Goal: Transaction & Acquisition: Purchase product/service

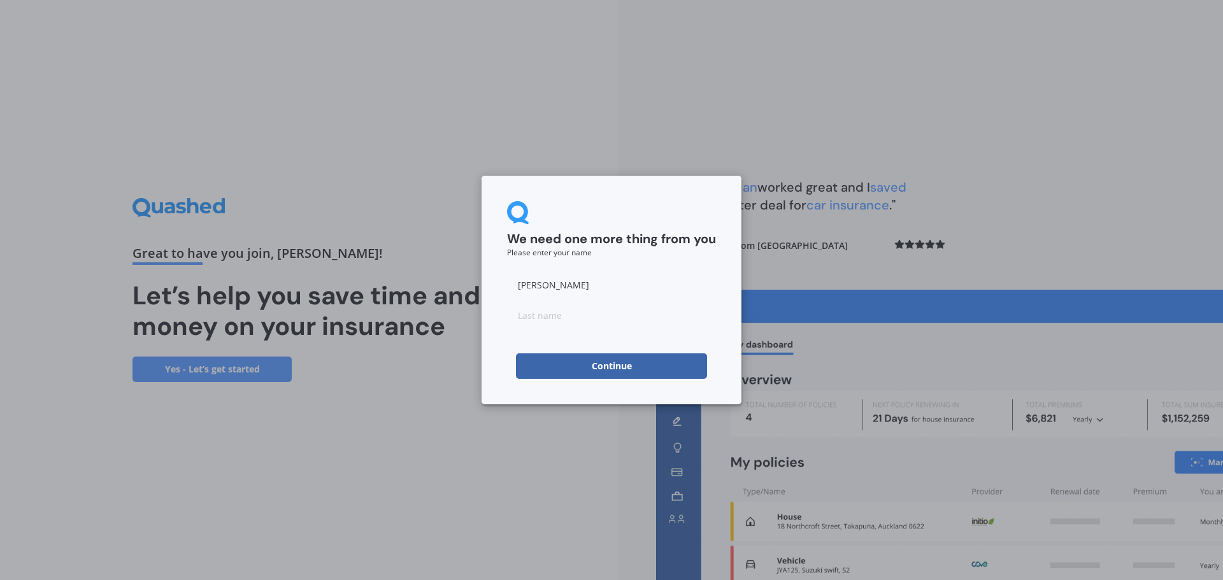
click at [594, 307] on input at bounding box center [611, 315] width 209 height 25
click at [564, 321] on input at bounding box center [611, 315] width 209 height 25
type input "bens"
click at [534, 357] on button "Continue" at bounding box center [611, 366] width 191 height 25
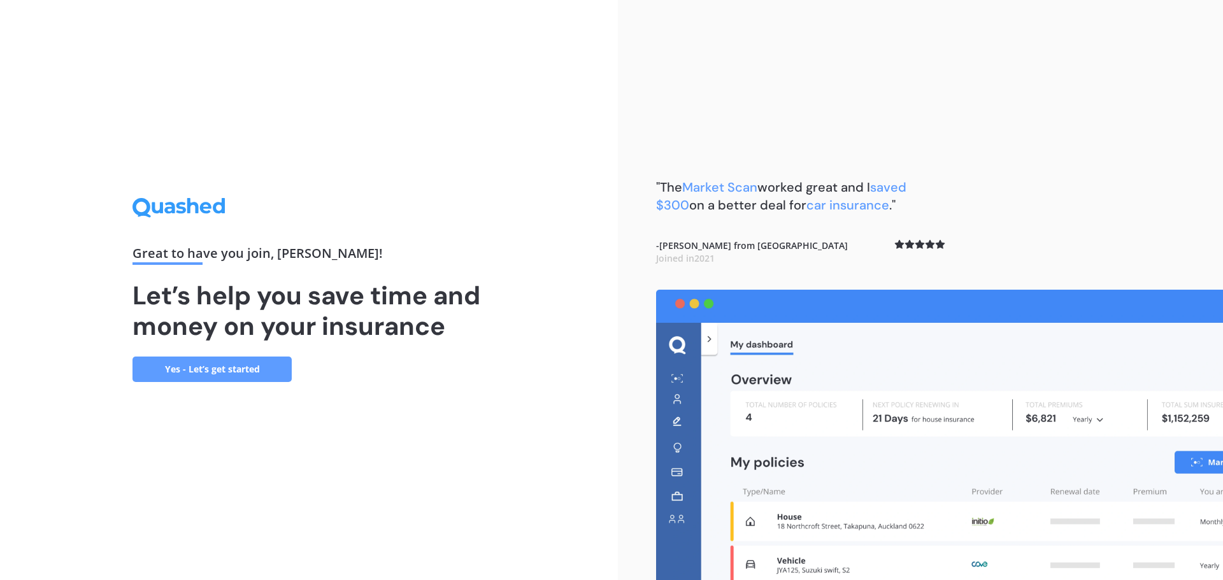
click at [259, 363] on link "Yes - Let’s get started" at bounding box center [212, 369] width 159 height 25
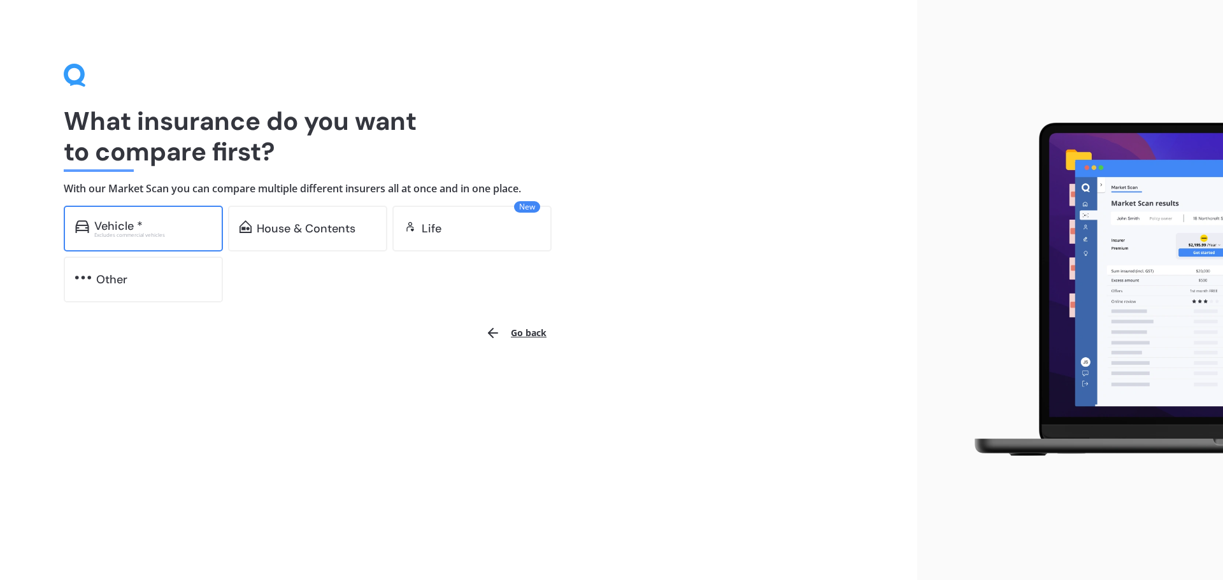
click at [178, 231] on div "Vehicle *" at bounding box center [152, 226] width 117 height 13
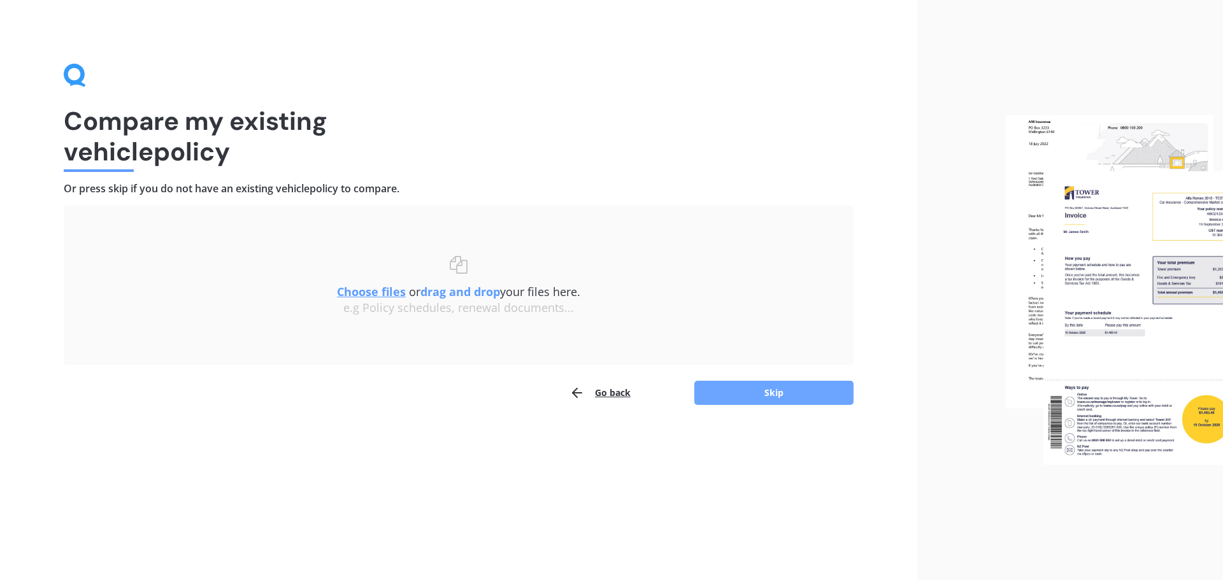
click at [786, 393] on button "Skip" at bounding box center [774, 393] width 159 height 24
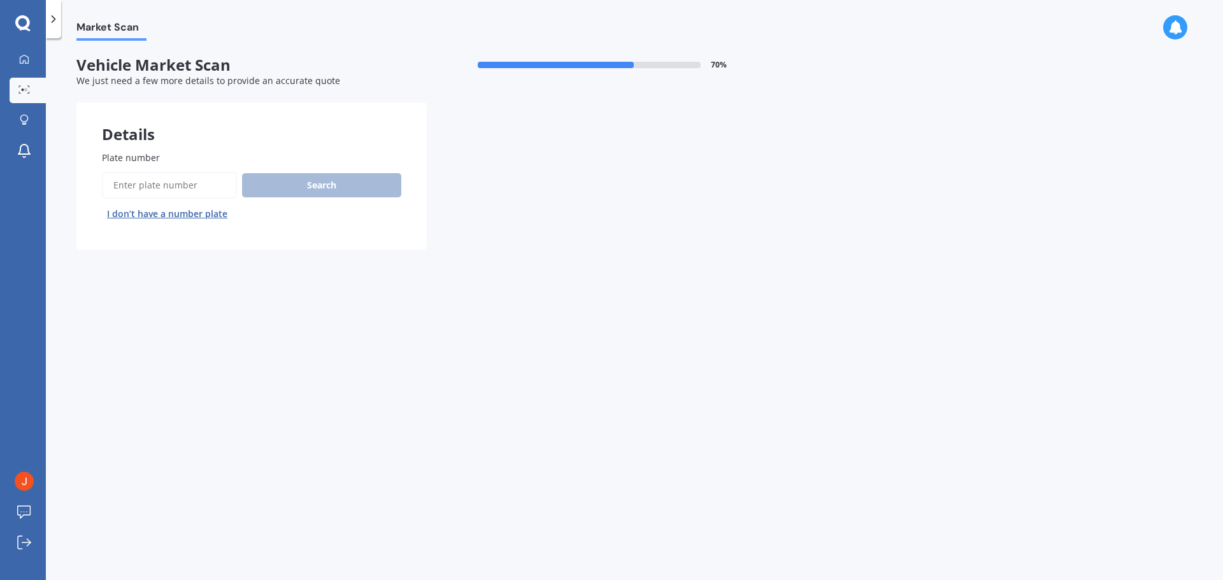
click at [203, 215] on button "I don’t have a number plate" at bounding box center [167, 214] width 131 height 20
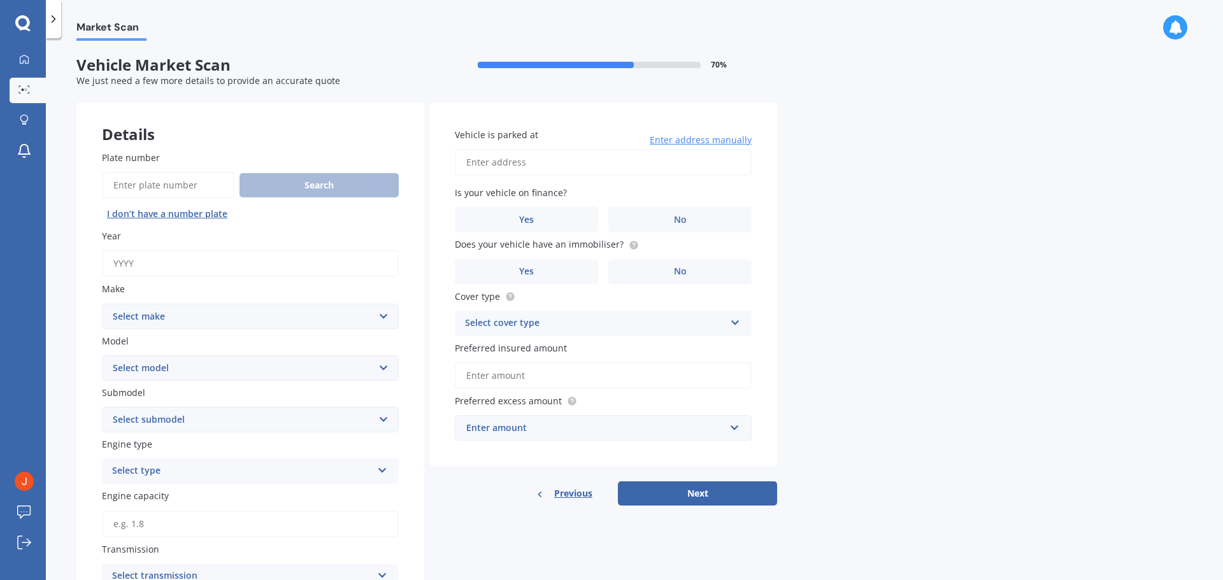
click at [181, 259] on input "Year" at bounding box center [250, 263] width 297 height 27
type input "2013"
click at [188, 324] on select "Select make AC ALFA ROMEO ASTON [PERSON_NAME] AUDI AUSTIN BEDFORD Bentley BMW B…" at bounding box center [250, 316] width 297 height 25
select select "TOYOTA"
click at [102, 304] on select "Select make AC ALFA ROMEO ASTON [PERSON_NAME] AUDI AUSTIN BEDFORD Bentley BMW B…" at bounding box center [250, 316] width 297 height 25
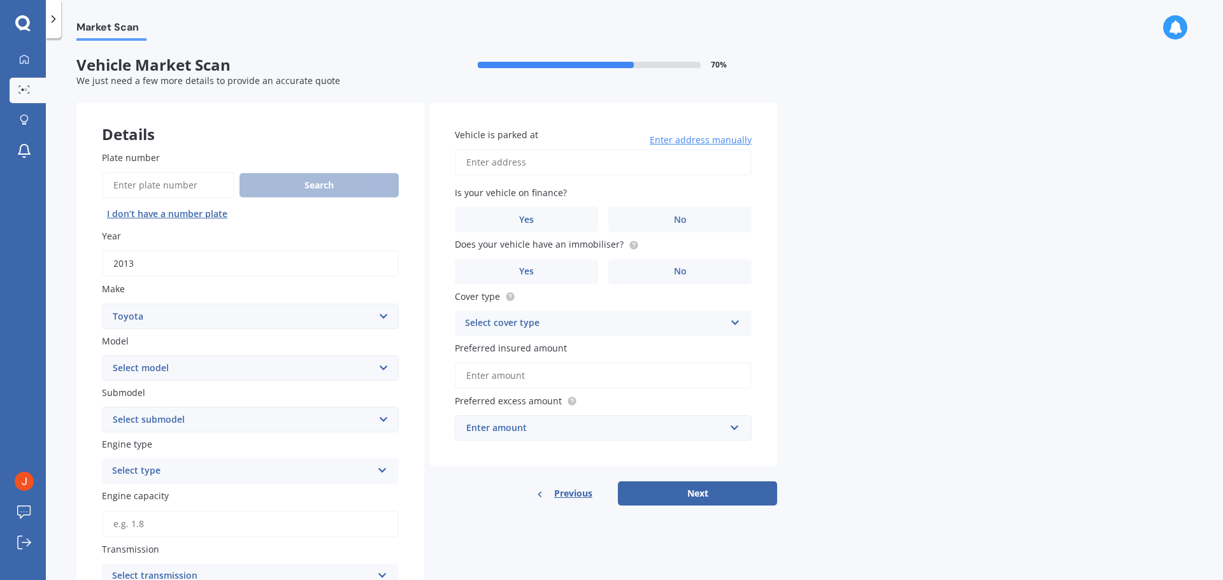
click at [173, 373] on select "Select model 4 Runner 86 [PERSON_NAME] Alphard Altezza Aqua Aristo Aurion Auris…" at bounding box center [250, 368] width 297 height 25
select select "AQUA"
click at [102, 356] on select "Select model 4 Runner 86 [PERSON_NAME] Alphard Altezza Aqua Aristo Aurion Auris…" at bounding box center [250, 368] width 297 height 25
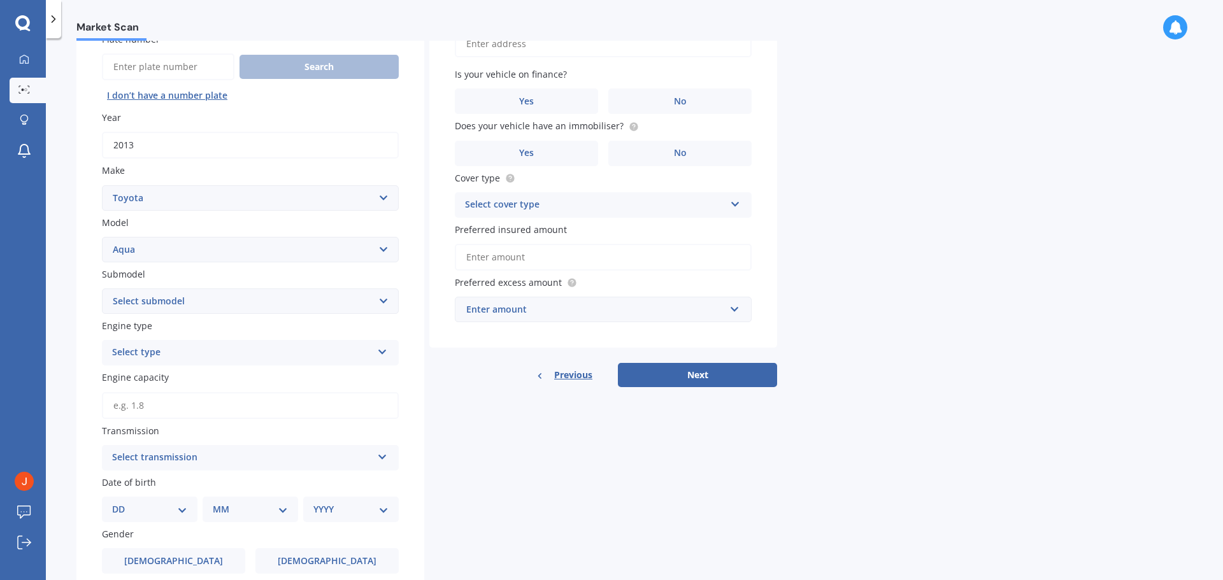
scroll to position [127, 0]
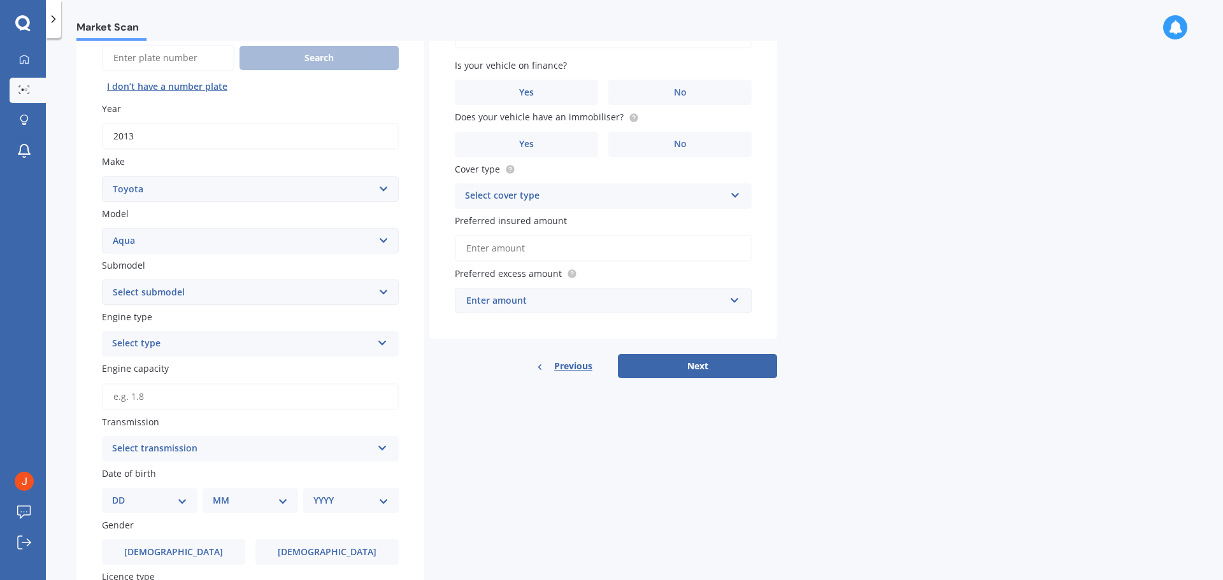
click at [278, 289] on select "Select submodel Hatchback Hybrid" at bounding box center [250, 292] width 297 height 25
select select "HYBRID"
click at [102, 280] on select "Select submodel Hatchback Hybrid" at bounding box center [250, 292] width 297 height 25
click at [150, 342] on div "Select type" at bounding box center [242, 343] width 260 height 15
click at [126, 433] on span "Hybrid" at bounding box center [128, 437] width 30 height 12
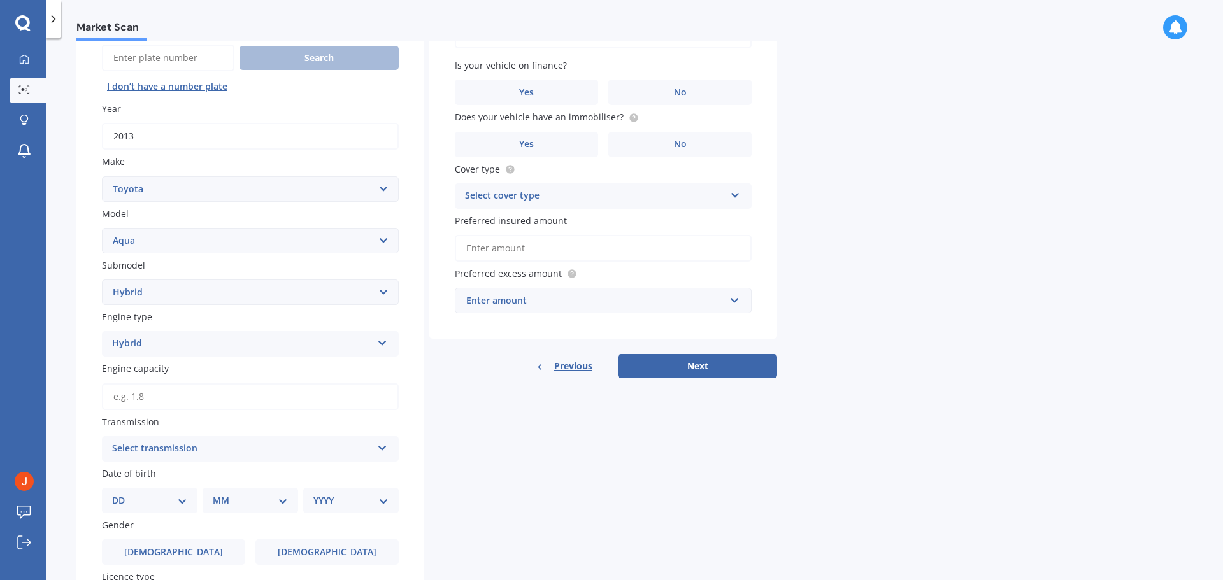
click at [166, 398] on input "Engine capacity" at bounding box center [250, 397] width 297 height 27
type input "1.5"
click at [210, 453] on div "Select transmission" at bounding box center [242, 449] width 260 height 15
click at [181, 473] on div "Auto" at bounding box center [251, 474] width 296 height 23
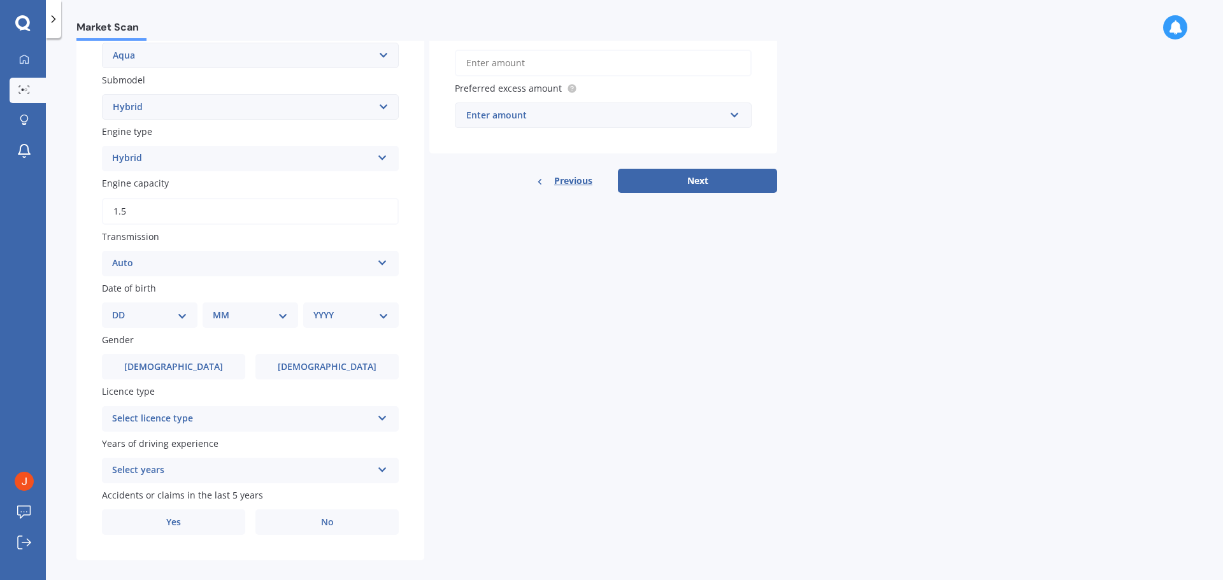
scroll to position [319, 0]
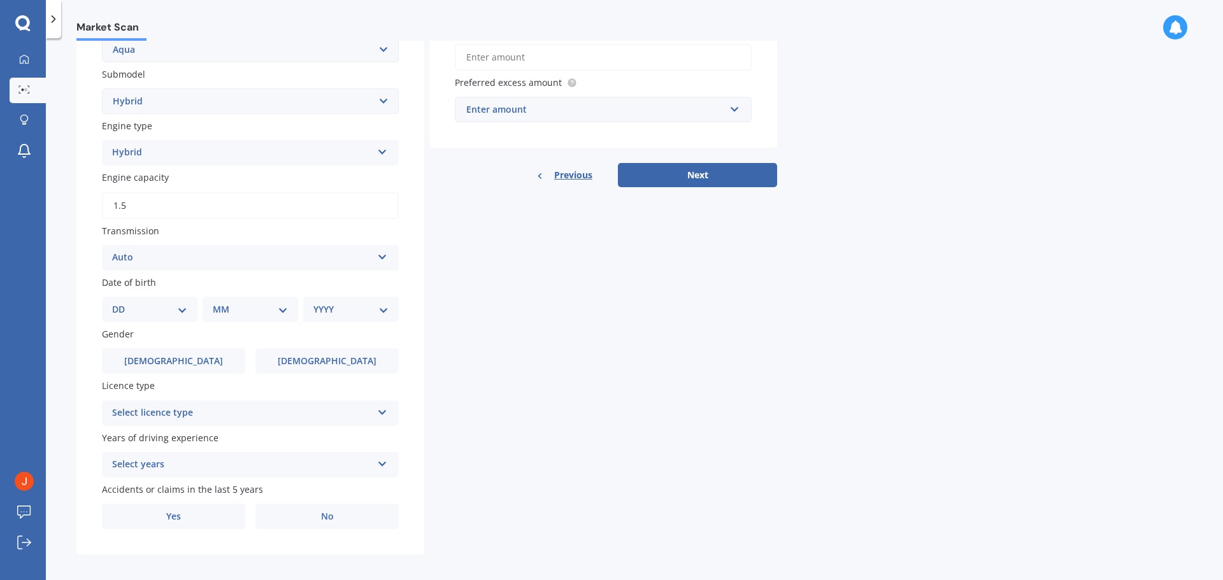
click at [185, 308] on select "DD 01 02 03 04 05 06 07 08 09 10 11 12 13 14 15 16 17 18 19 20 21 22 23 24 25 2…" at bounding box center [149, 310] width 75 height 14
select select "29"
click at [122, 303] on select "DD 01 02 03 04 05 06 07 08 09 10 11 12 13 14 15 16 17 18 19 20 21 22 23 24 25 2…" at bounding box center [149, 310] width 75 height 14
click at [240, 311] on select "MM 01 02 03 04 05 06 07 08 09 10 11 12" at bounding box center [253, 310] width 70 height 14
select select "05"
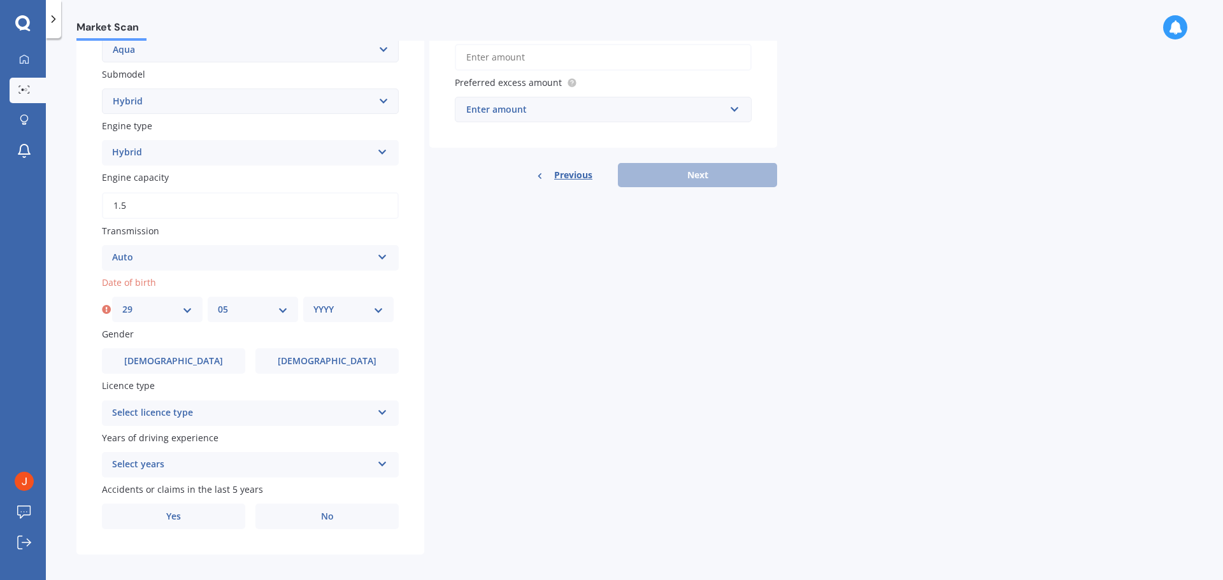
click at [218, 303] on select "MM 01 02 03 04 05 06 07 08 09 10 11 12" at bounding box center [253, 310] width 70 height 14
click at [342, 305] on select "YYYY 2025 2024 2023 2022 2021 2020 2019 2018 2017 2016 2015 2014 2013 2012 2011…" at bounding box center [349, 310] width 70 height 14
select select "1962"
click at [314, 303] on select "YYYY 2025 2024 2023 2022 2021 2020 2019 2018 2017 2016 2015 2014 2013 2012 2011…" at bounding box center [349, 310] width 70 height 14
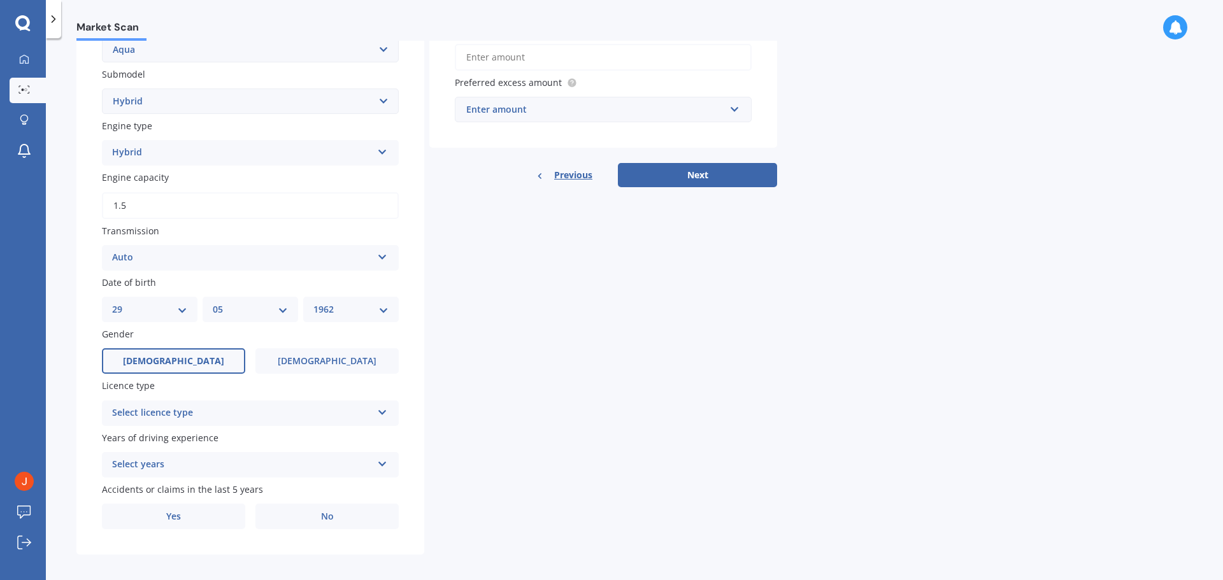
click at [196, 367] on label "[DEMOGRAPHIC_DATA]" at bounding box center [173, 361] width 143 height 25
click at [0, 0] on input "[DEMOGRAPHIC_DATA]" at bounding box center [0, 0] width 0 height 0
click at [208, 416] on div "Select licence type" at bounding box center [242, 413] width 260 height 15
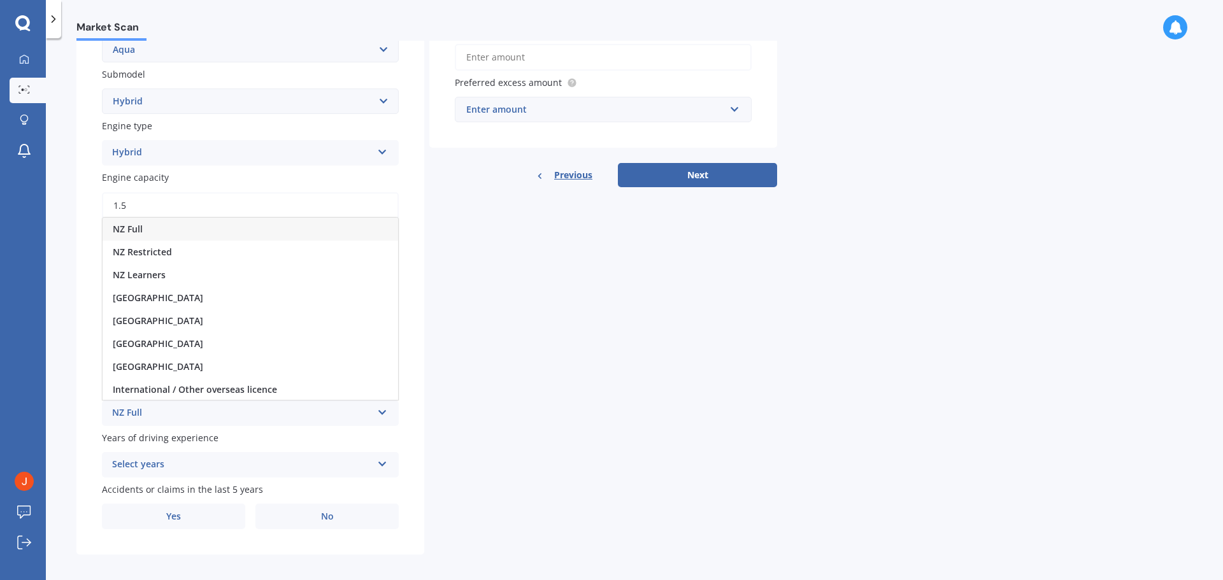
click at [198, 226] on div "NZ Full" at bounding box center [251, 229] width 296 height 23
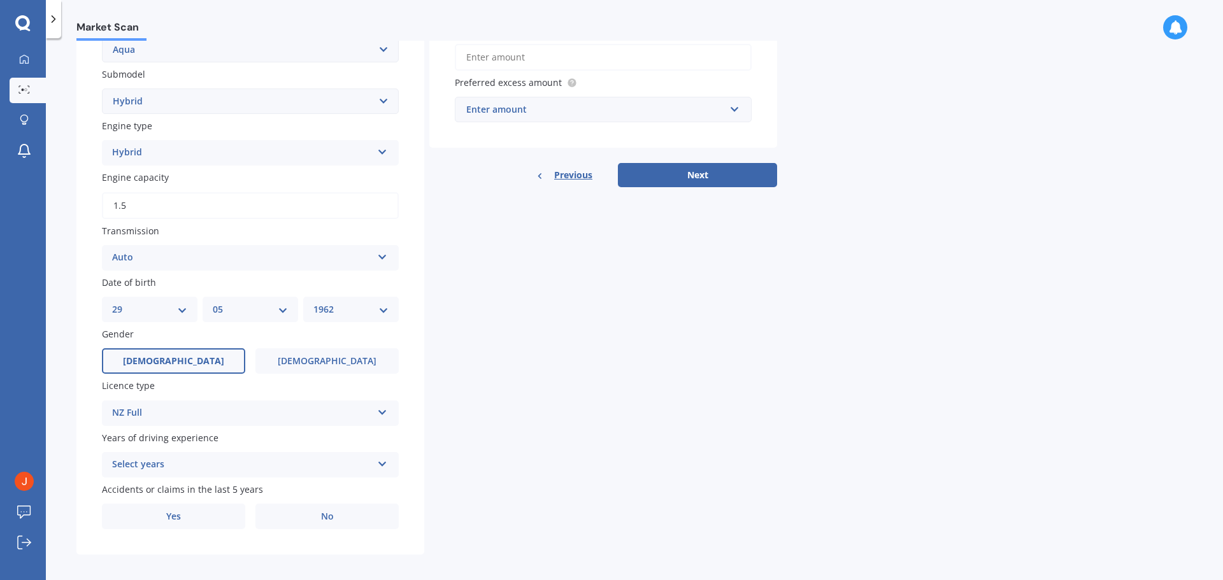
click at [149, 461] on div "Select years" at bounding box center [242, 465] width 260 height 15
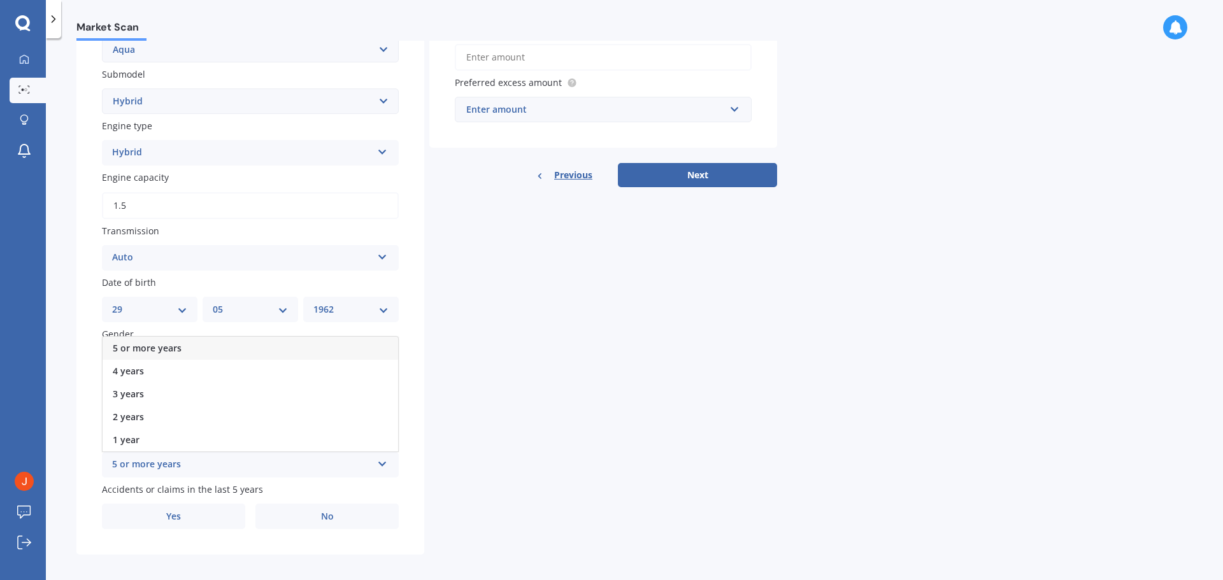
click at [187, 351] on div "5 or more years" at bounding box center [251, 348] width 296 height 23
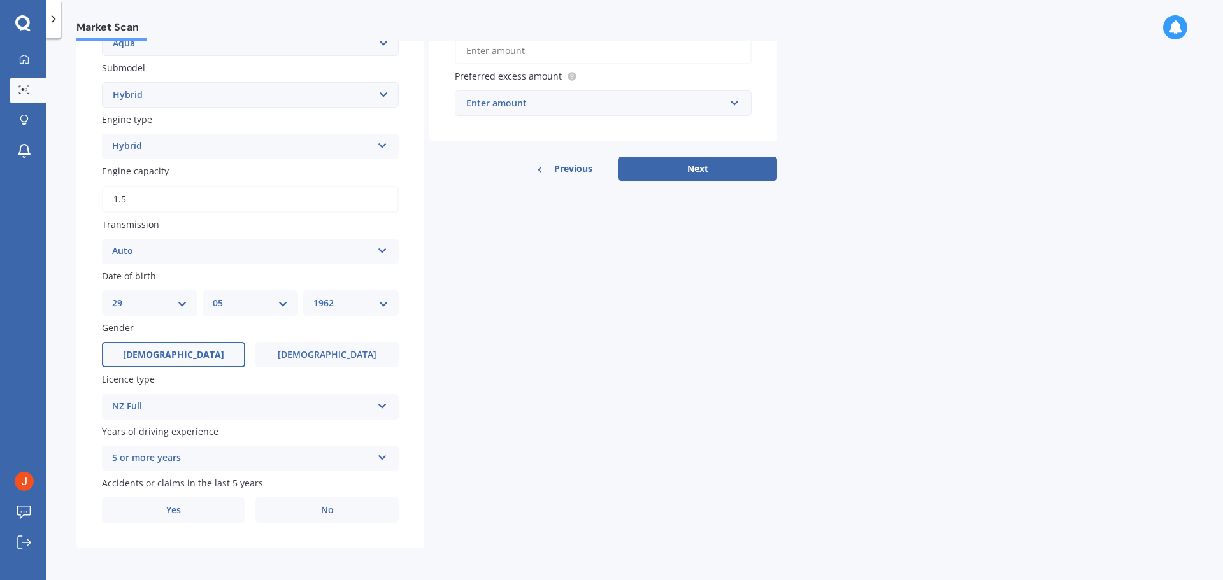
scroll to position [326, 0]
click at [298, 505] on label "No" at bounding box center [327, 508] width 143 height 25
click at [0, 0] on input "No" at bounding box center [0, 0] width 0 height 0
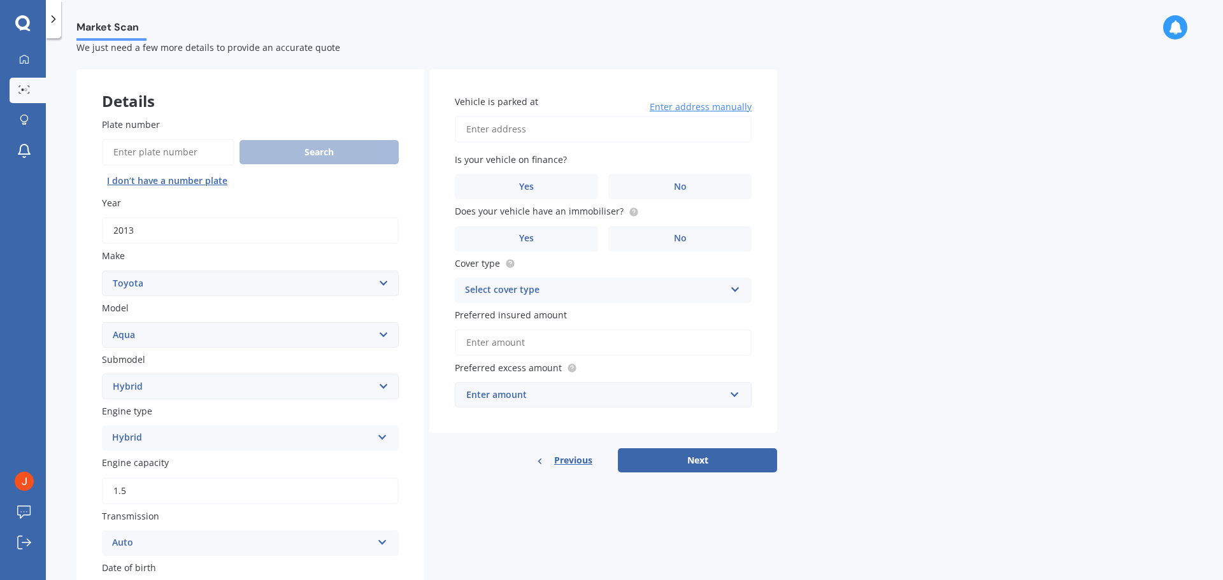
scroll to position [0, 0]
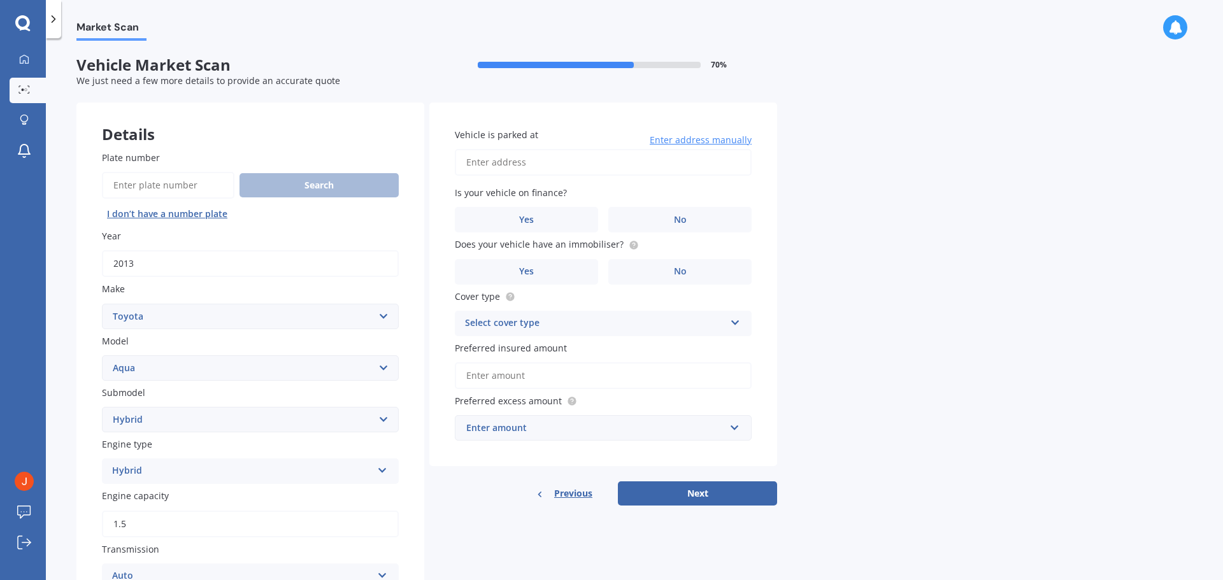
click at [594, 168] on input "Vehicle is parked at" at bounding box center [603, 162] width 297 height 27
type input "a"
type input "[STREET_ADDRESS][PERSON_NAME]"
click at [646, 219] on label "No" at bounding box center [680, 219] width 143 height 25
click at [0, 0] on input "No" at bounding box center [0, 0] width 0 height 0
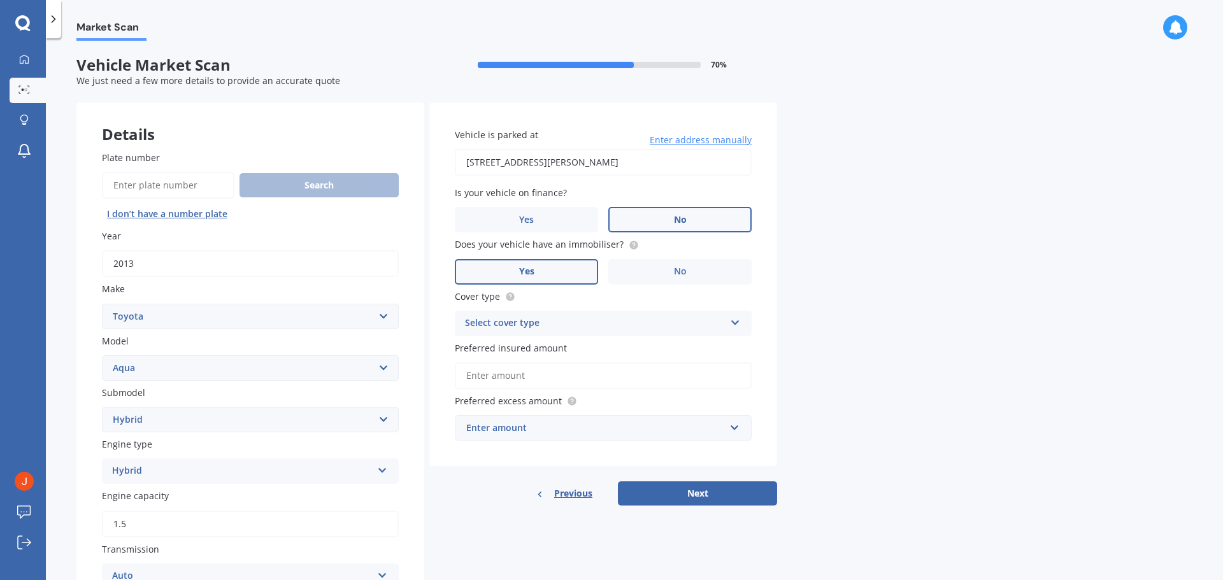
click at [562, 273] on label "Yes" at bounding box center [526, 271] width 143 height 25
click at [0, 0] on input "Yes" at bounding box center [0, 0] width 0 height 0
click at [570, 323] on div "Select cover type" at bounding box center [595, 323] width 260 height 15
click at [563, 347] on div "Comprehensive" at bounding box center [604, 348] width 296 height 23
click at [555, 372] on input "Preferred insured amount" at bounding box center [603, 376] width 297 height 27
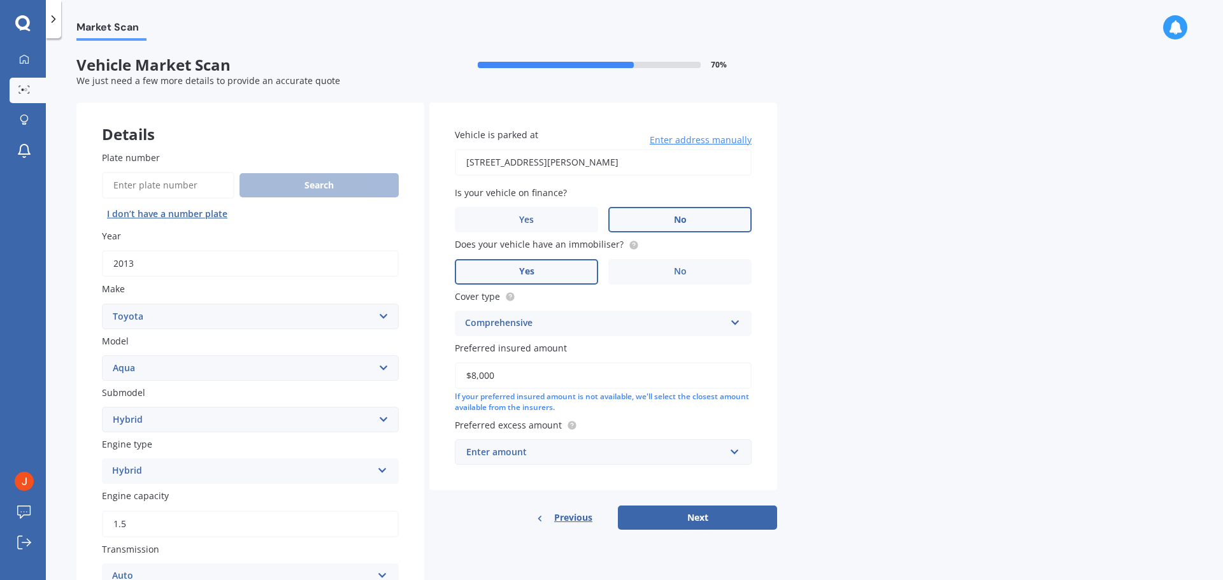
type input "$8,000"
click at [614, 452] on div "Enter amount" at bounding box center [595, 452] width 259 height 14
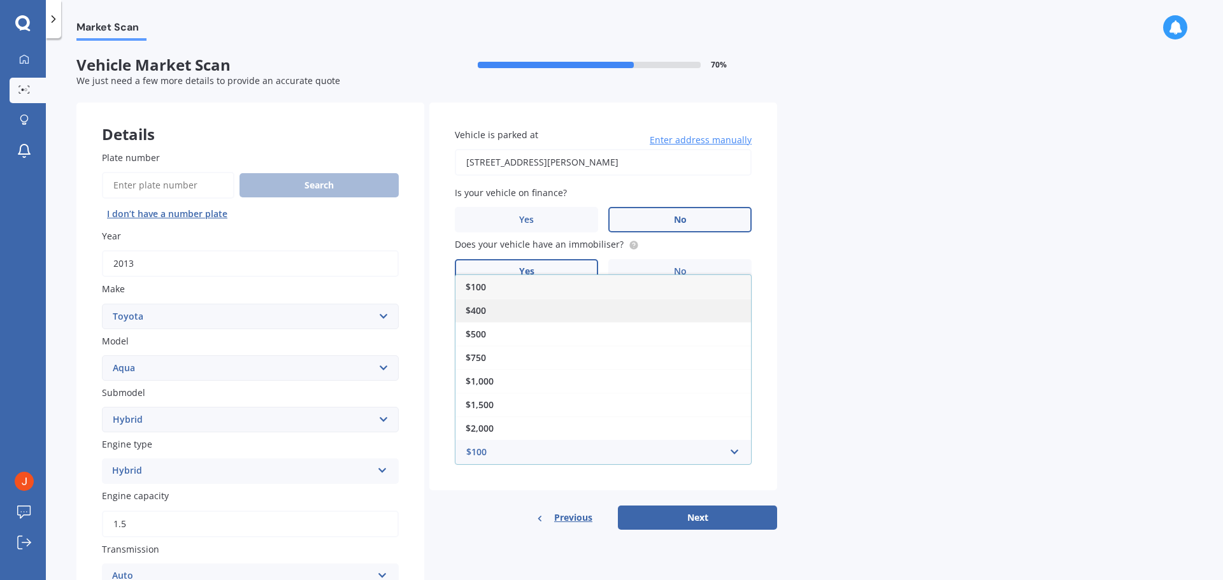
click at [528, 301] on div "$400" at bounding box center [604, 311] width 296 height 24
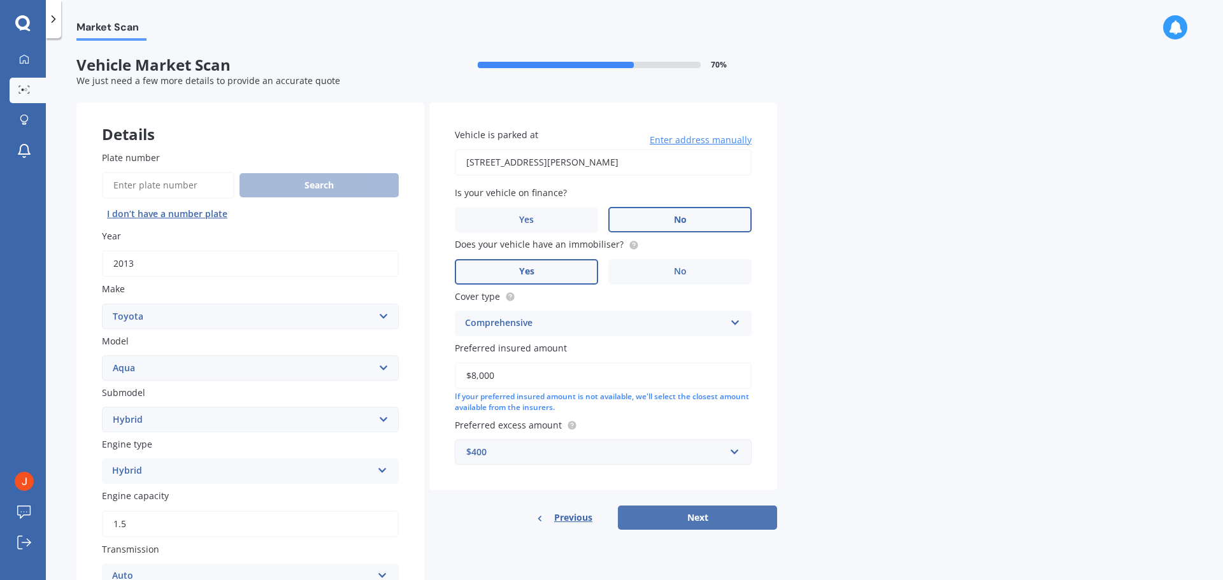
click at [671, 514] on button "Next" at bounding box center [697, 518] width 159 height 24
select select "29"
select select "05"
select select "1962"
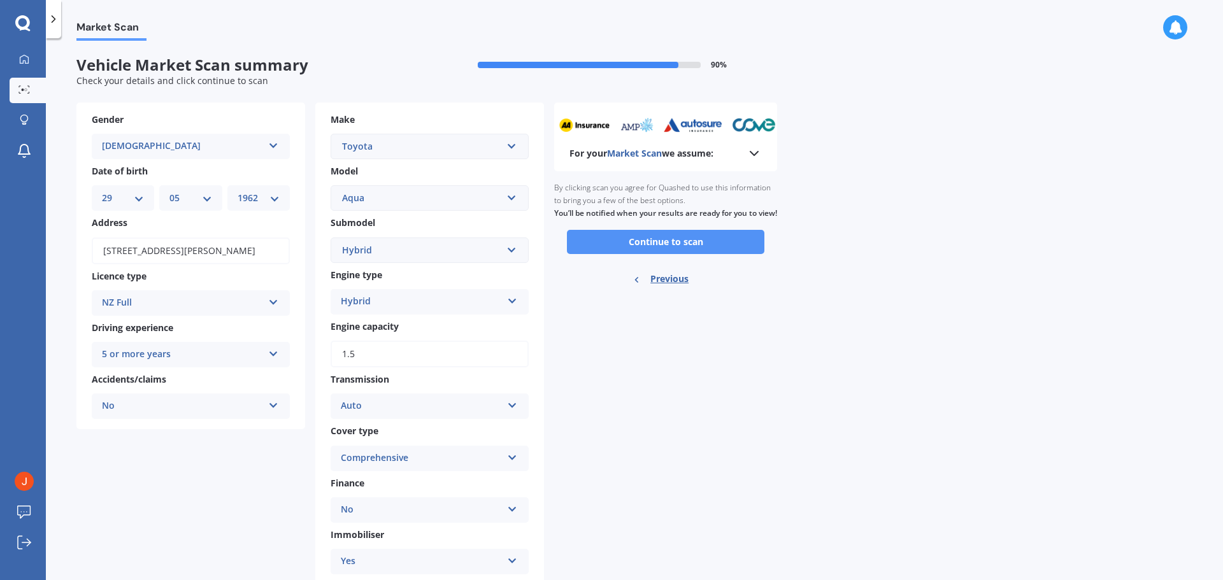
click at [691, 253] on button "Continue to scan" at bounding box center [666, 242] width 198 height 24
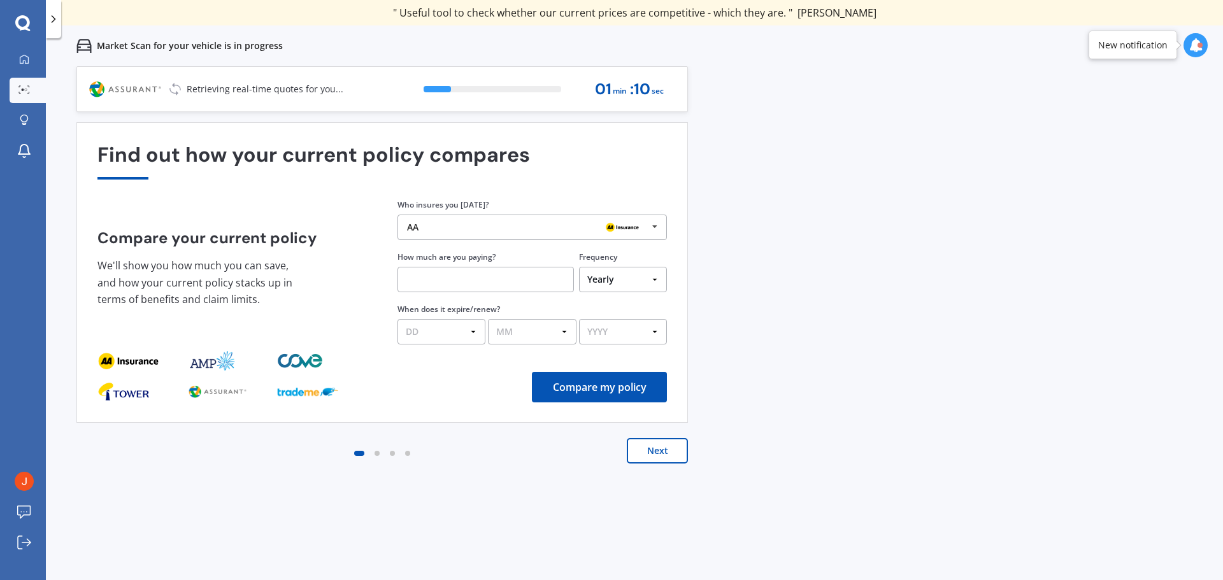
click at [508, 222] on div "AA" at bounding box center [527, 227] width 241 height 10
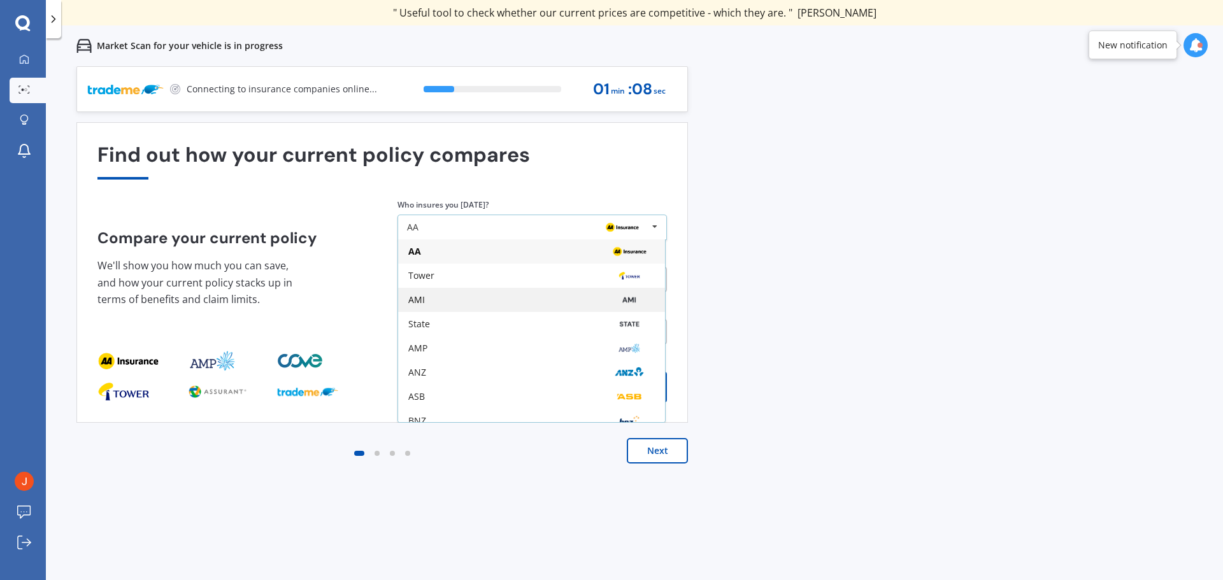
click at [454, 303] on div "AMI" at bounding box center [531, 300] width 247 height 10
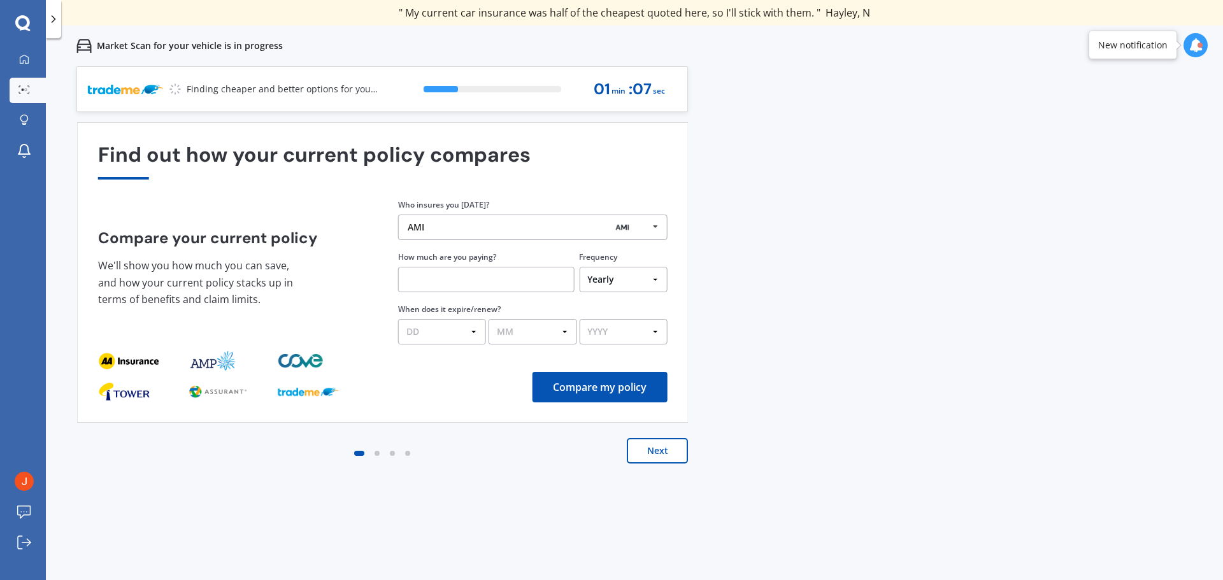
click at [478, 278] on input "text" at bounding box center [486, 279] width 177 height 25
type input "$110.00"
click at [626, 287] on select "Yearly Six-Monthly Quarterly Monthly Fortnightly Weekly One-Off" at bounding box center [623, 279] width 88 height 25
select select "Monthly"
click at [579, 267] on select "Yearly Six-Monthly Quarterly Monthly Fortnightly Weekly One-Off" at bounding box center [623, 279] width 88 height 25
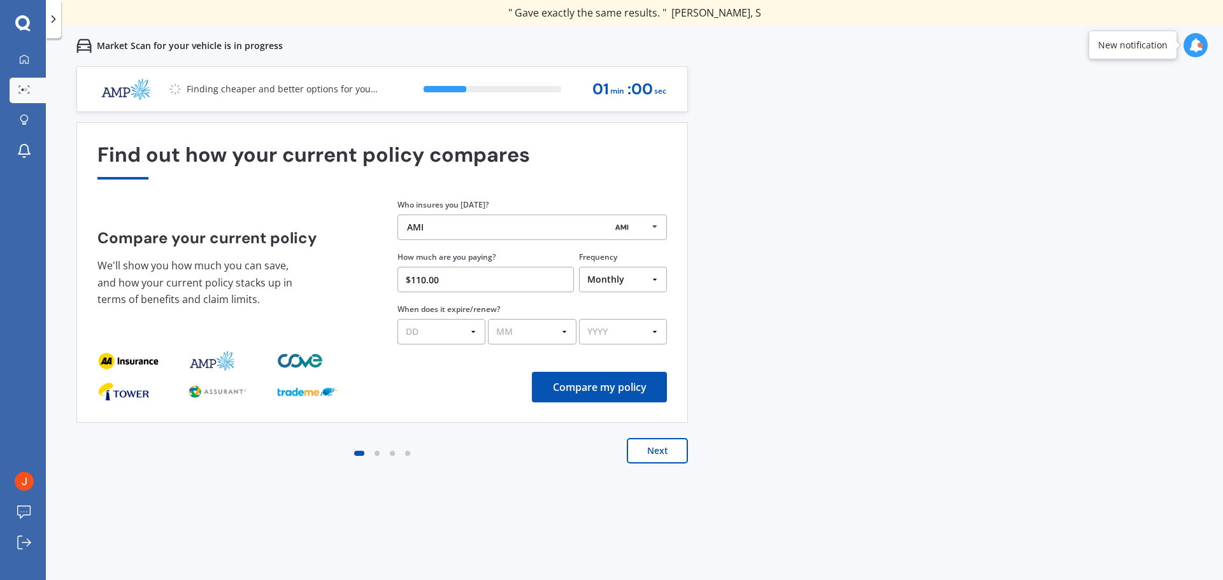
click at [474, 330] on select "DD 01 02 03 04 05 06 07 08 09 10 11 12 13 14 15 16 17 18 19 20 21 22 23 24 25 2…" at bounding box center [442, 331] width 88 height 25
select select "01"
click at [398, 319] on select "DD 01 02 03 04 05 06 07 08 09 10 11 12 13 14 15 16 17 18 19 20 21 22 23 24 25 2…" at bounding box center [442, 331] width 88 height 25
click at [523, 328] on select "MM 01 02 03 04 05 06 07 08 09 10 11 12" at bounding box center [532, 331] width 88 height 25
select select "09"
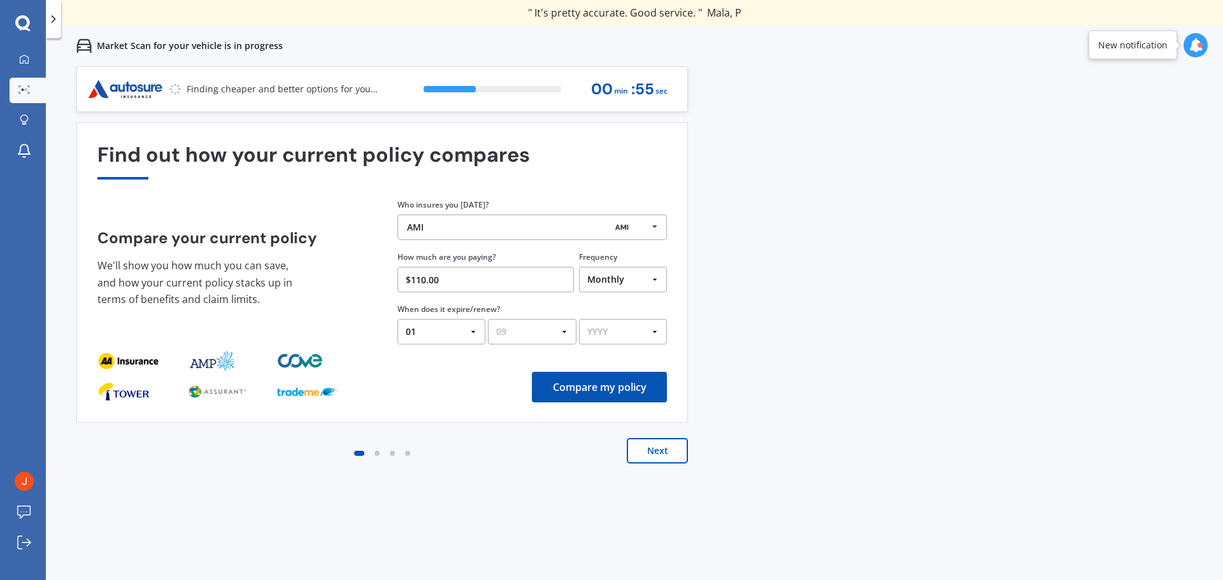
click at [488, 319] on select "MM 01 02 03 04 05 06 07 08 09 10 11 12" at bounding box center [532, 331] width 88 height 25
click at [633, 337] on select "YYYY 2026 2025 2024" at bounding box center [623, 331] width 88 height 25
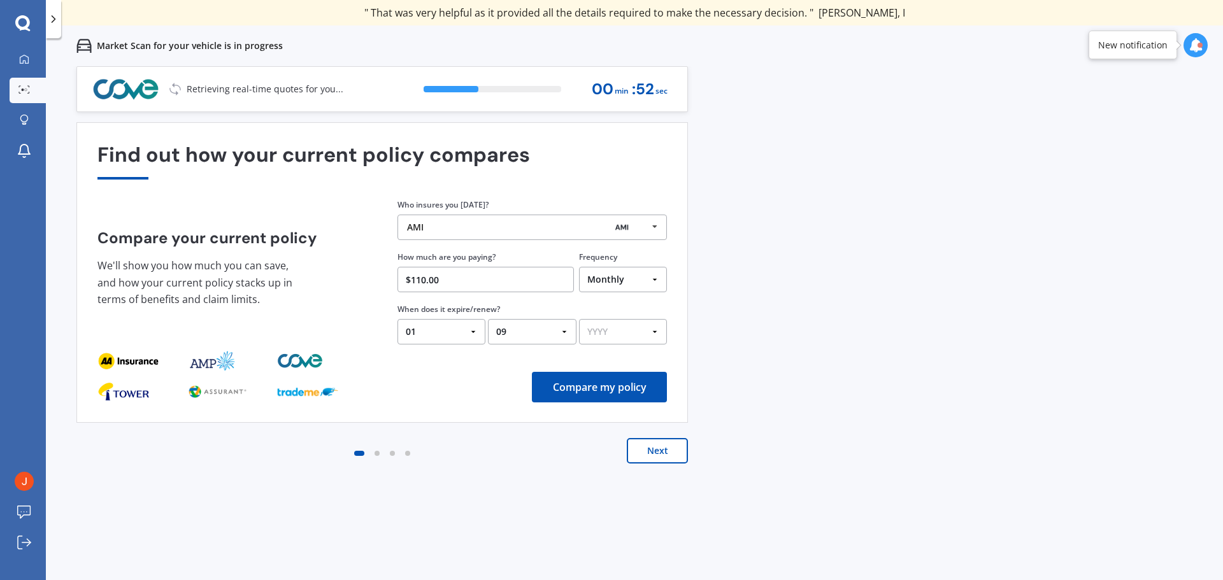
select select "2025"
click at [579, 319] on select "YYYY 2026 2025 2024" at bounding box center [623, 331] width 88 height 25
click at [618, 389] on button "Compare my policy" at bounding box center [599, 387] width 135 height 31
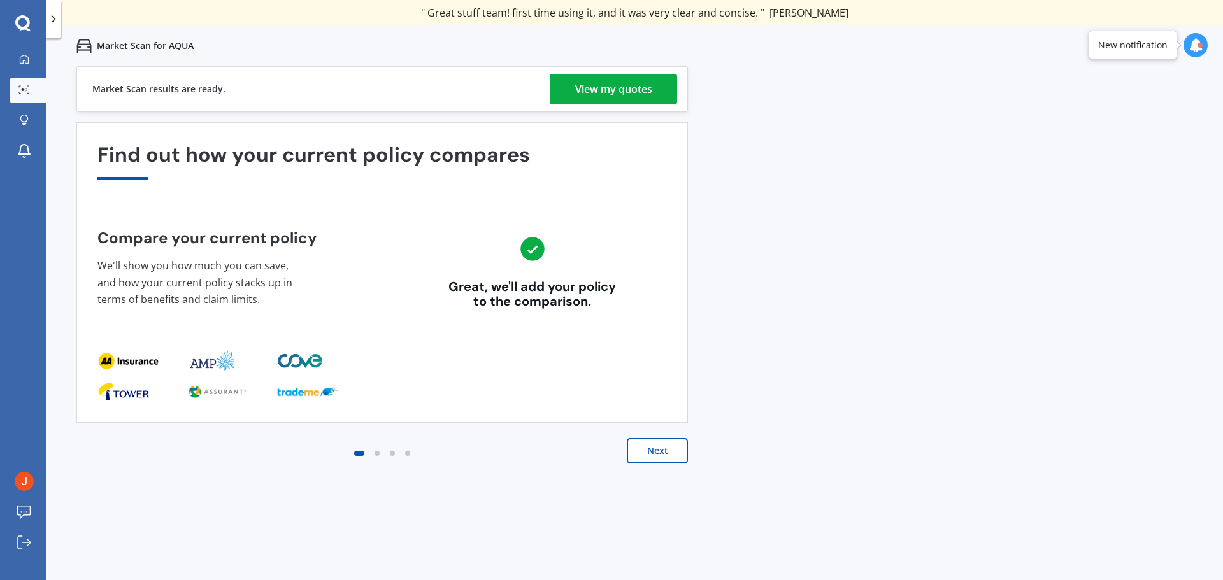
click at [605, 82] on div "View my quotes" at bounding box center [613, 89] width 77 height 31
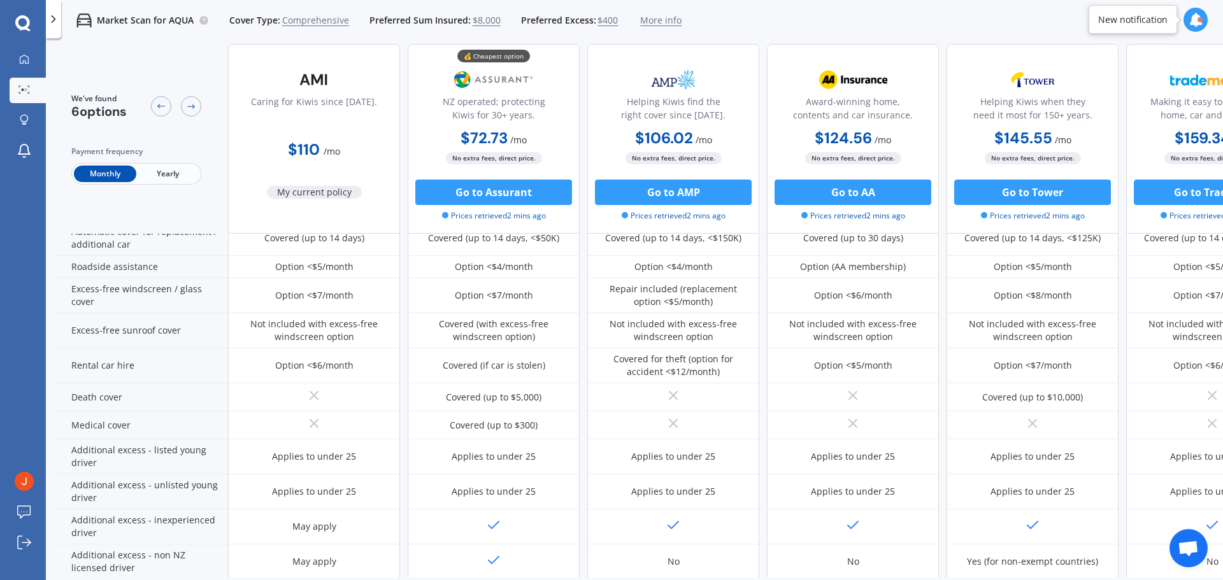
scroll to position [523, 0]
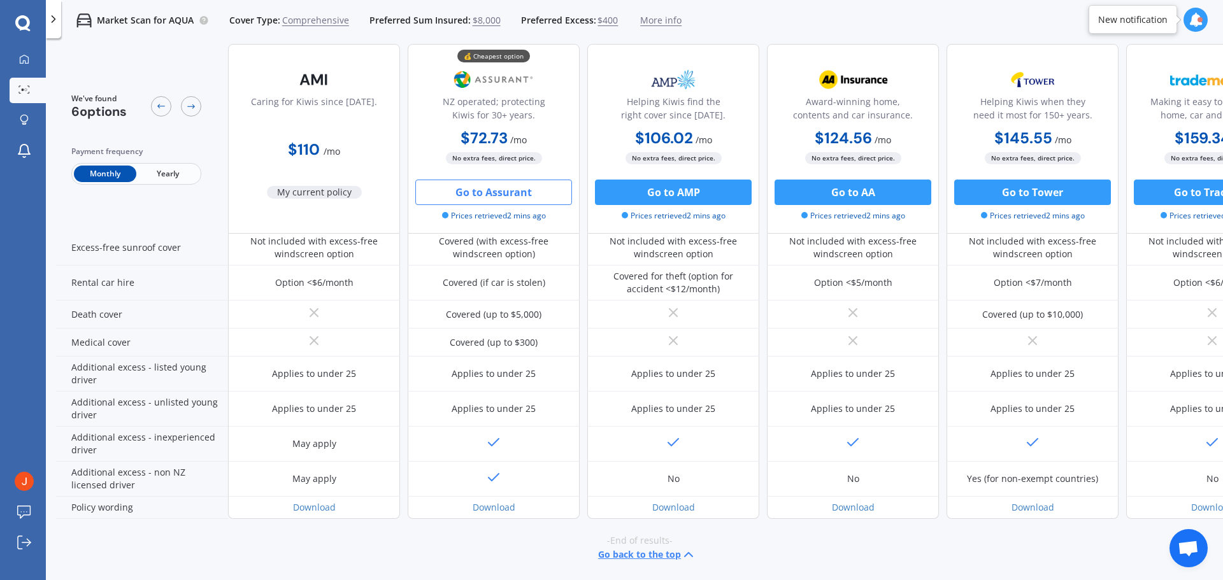
click at [545, 192] on button "Go to Assurant" at bounding box center [493, 192] width 157 height 25
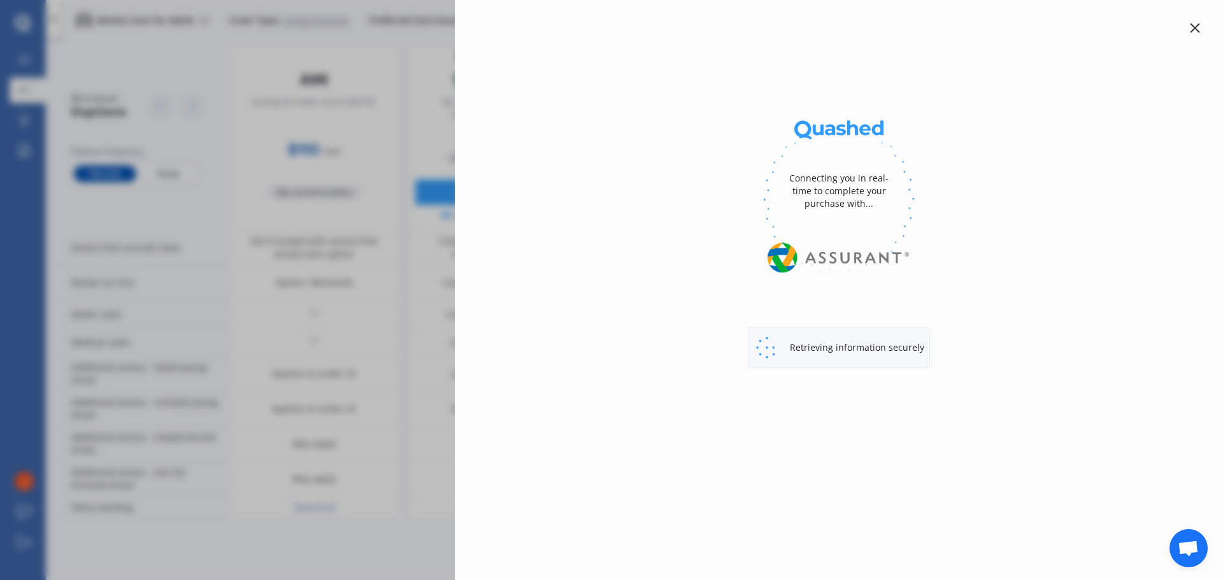
select select "Yearly"
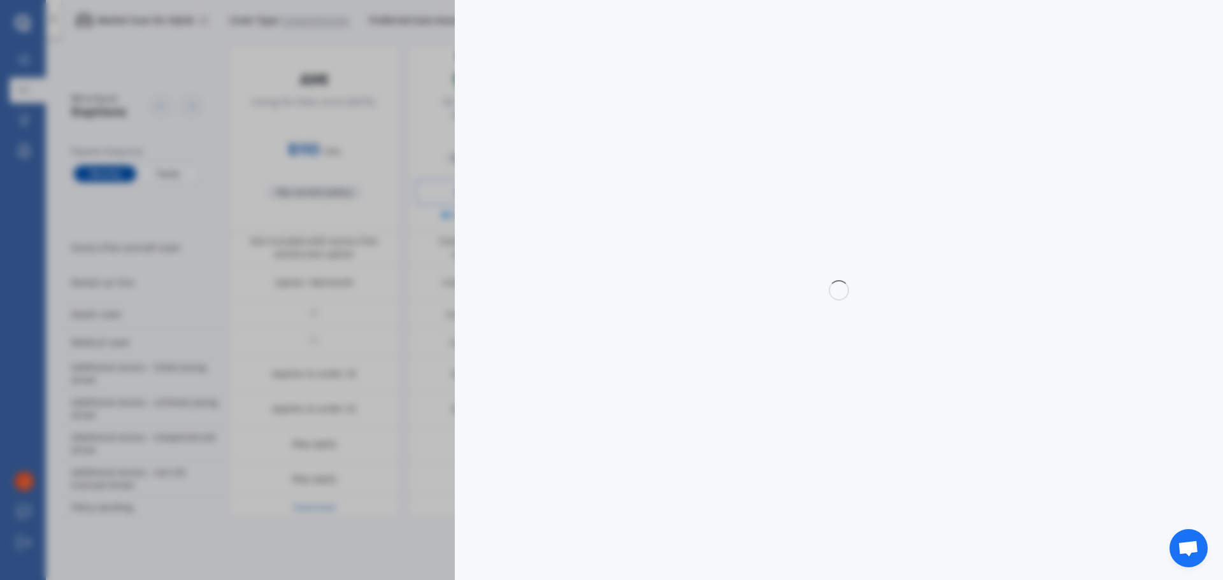
select select "full"
select select "0"
select select "[GEOGRAPHIC_DATA]"
select select "AQUA"
select select "HYBRID"
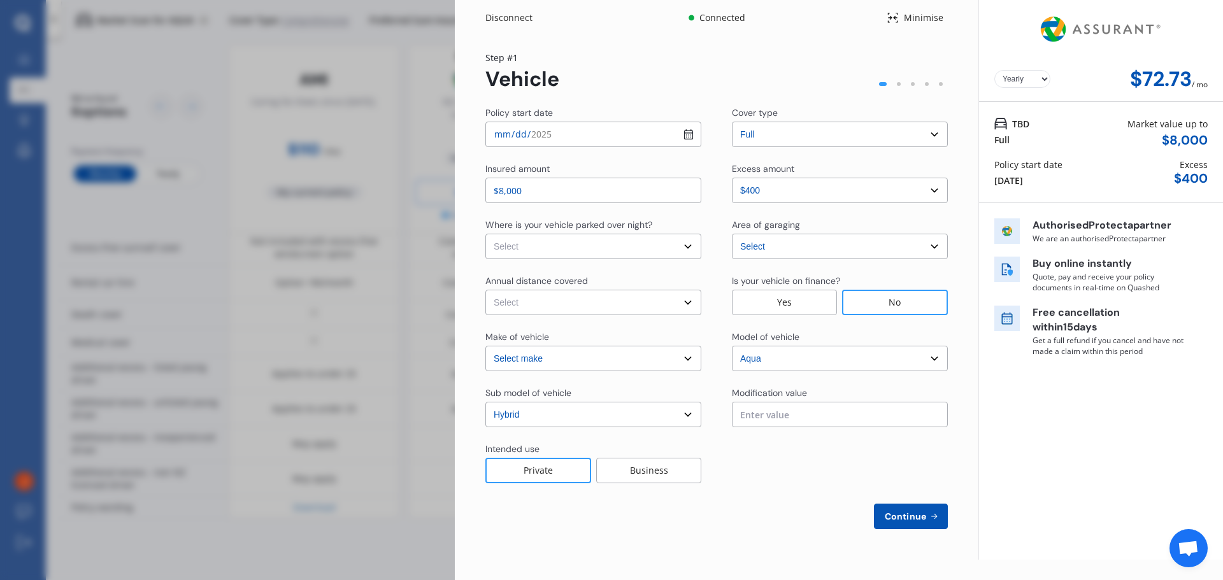
select select "Monthly"
select select "TOYOTA"
click at [608, 246] on select "Select In a garage On own property On street or road" at bounding box center [594, 246] width 216 height 25
select select "On own property"
click at [486, 234] on select "Select In a garage On own property On street or road" at bounding box center [594, 246] width 216 height 25
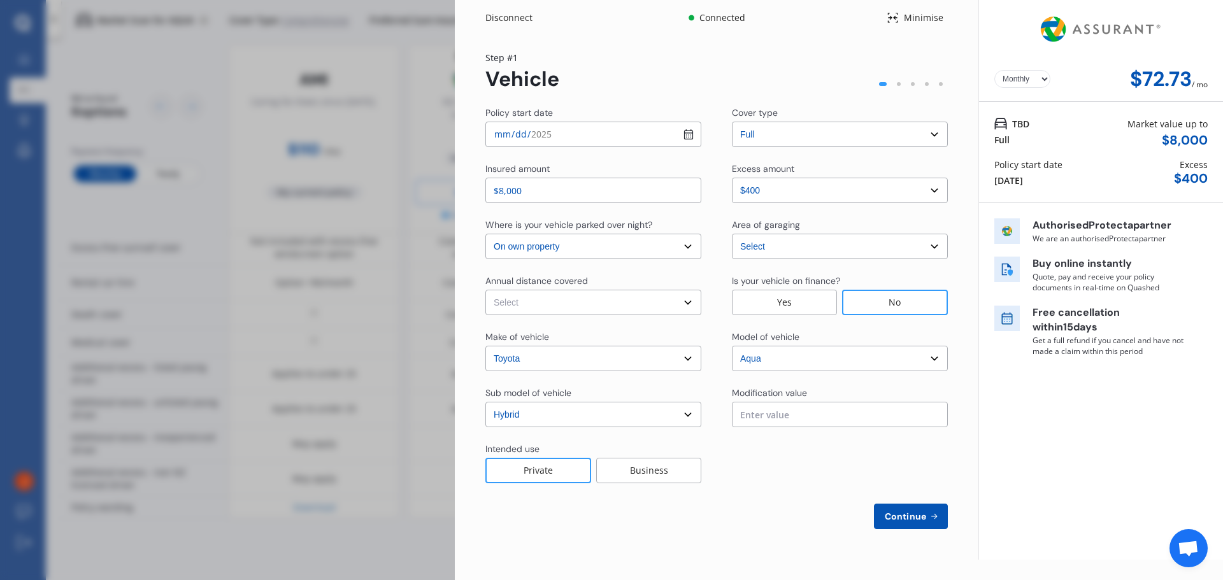
click at [603, 299] on select "Select Low (less than 15,000km per year) Average (15,000-30,000km per year) Hig…" at bounding box center [594, 302] width 216 height 25
select select "15000"
click at [486, 290] on select "Select Low (less than 15,000km per year) Average (15,000-30,000km per year) Hig…" at bounding box center [594, 302] width 216 height 25
click at [551, 472] on div "Private" at bounding box center [539, 470] width 106 height 25
click at [925, 514] on span "Continue" at bounding box center [906, 517] width 47 height 10
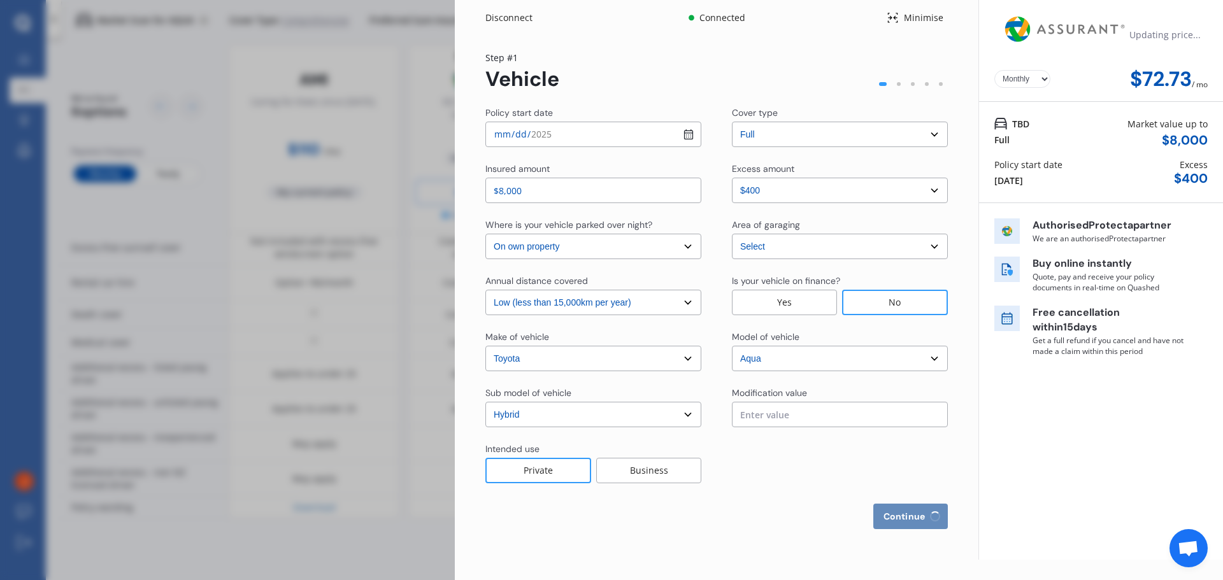
select select "Mr"
select select "29"
select select "05"
select select "1962"
select select "full"
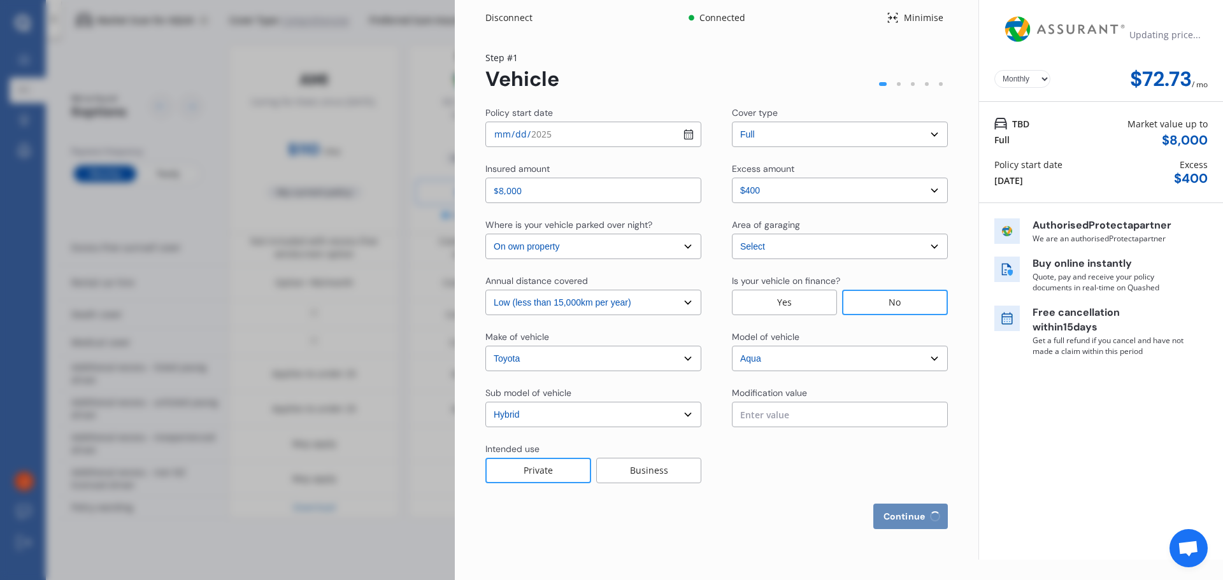
select select "more than 4 years"
select select "[GEOGRAPHIC_DATA]"
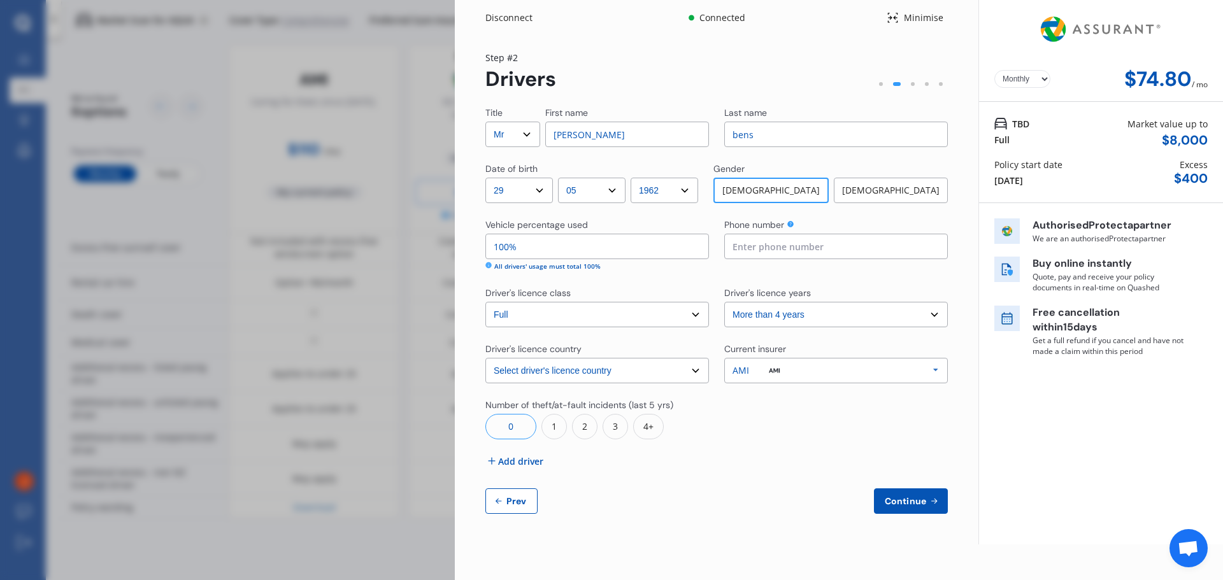
click at [739, 251] on input at bounding box center [836, 246] width 224 height 25
type input "0225431080"
click at [817, 322] on select "Select driver's licence years Less than 1 year 1-2 years 2-4 years More than 4 …" at bounding box center [836, 314] width 224 height 25
click at [772, 458] on div "Title Select Mr Mrs Miss Ms Dr First name [PERSON_NAME] name bens Date of birth…" at bounding box center [717, 310] width 463 height 408
click at [524, 463] on span "Add driver" at bounding box center [520, 461] width 45 height 13
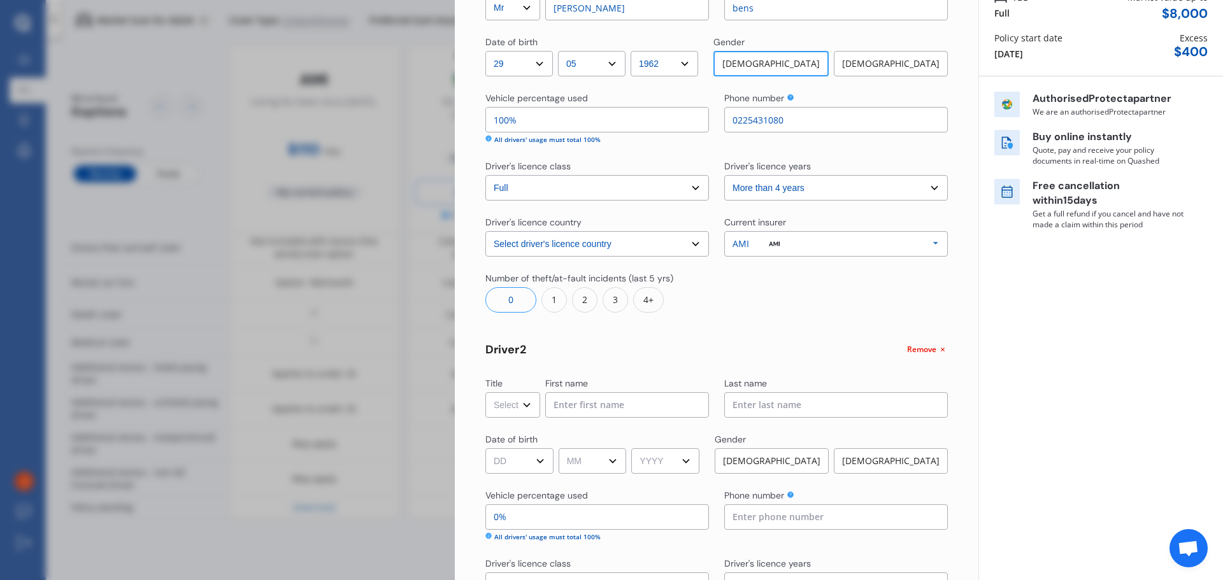
scroll to position [127, 0]
click at [535, 401] on select "Select Mr Mrs Miss Ms Dr" at bounding box center [513, 404] width 55 height 25
select select "Mrs"
click at [486, 392] on select "Select Mr Mrs Miss Ms Dr" at bounding box center [513, 404] width 55 height 25
click at [591, 409] on input at bounding box center [627, 404] width 164 height 25
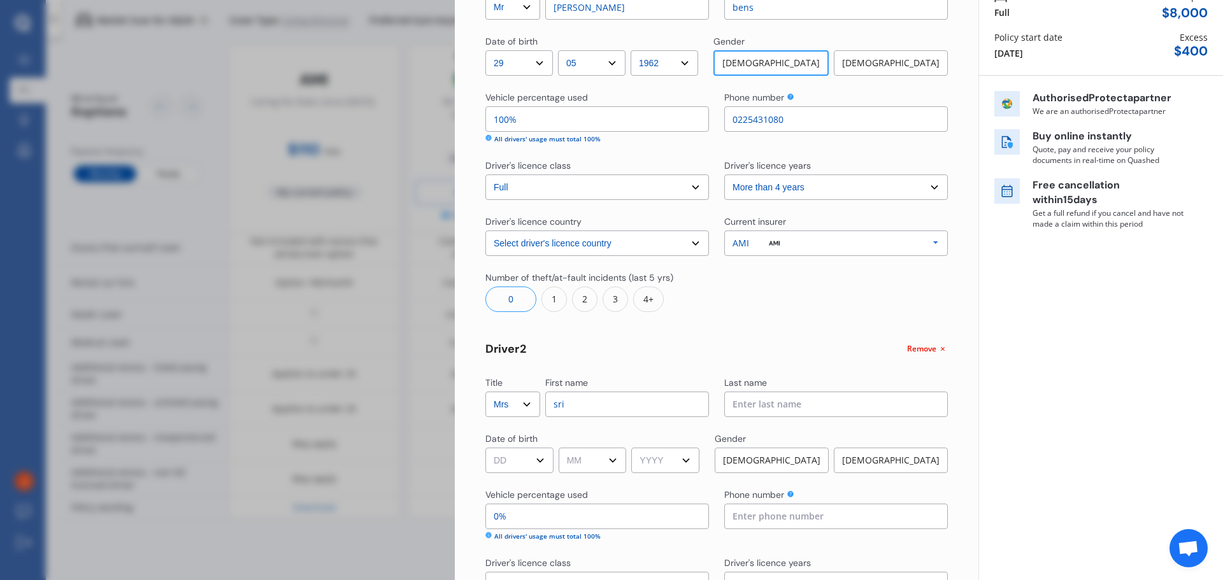
type input "sri"
click at [851, 410] on input at bounding box center [836, 404] width 224 height 25
type input "nur"
click at [548, 463] on select "DD 01 02 03 04 05 06 07 08 09 10 11 12 13 14 15 16 17 18 19 20 21 22 23 24 25 2…" at bounding box center [520, 460] width 68 height 25
select select "12"
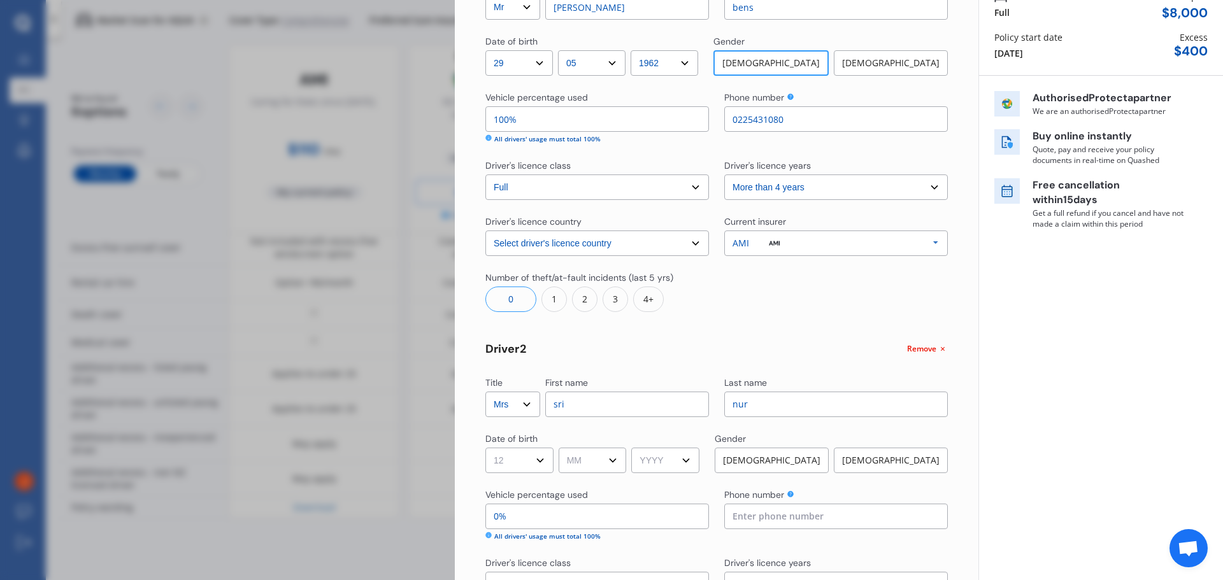
click at [486, 448] on select "DD 01 02 03 04 05 06 07 08 09 10 11 12 13 14 15 16 17 18 19 20 21 22 23 24 25 2…" at bounding box center [520, 460] width 68 height 25
click at [572, 455] on select "MM 01 02 03 04 05 06 07 08 09 10 11 12" at bounding box center [593, 460] width 68 height 25
select select "08"
click at [561, 448] on select "MM 01 02 03 04 05 06 07 08 09 10 11 12" at bounding box center [593, 460] width 68 height 25
click at [674, 458] on select "YYYY 2009 2008 2007 2006 2005 2004 2003 2002 2001 2000 1999 1998 1997 1996 1995…" at bounding box center [665, 460] width 68 height 25
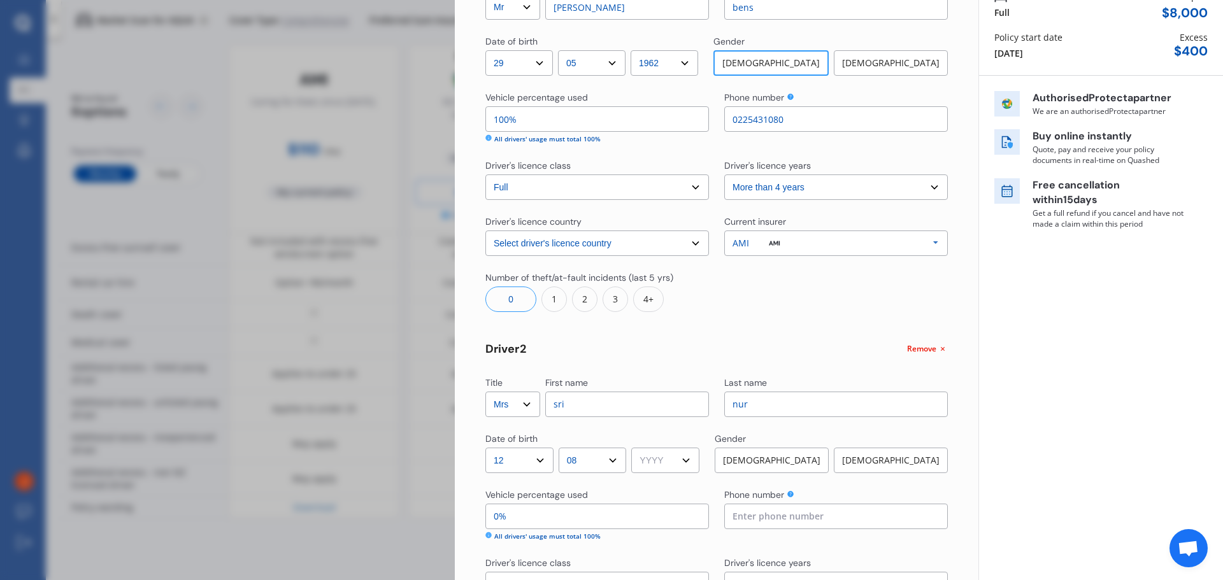
select select "1970"
click at [636, 448] on select "YYYY 2009 2008 2007 2006 2005 2004 2003 2002 2001 2000 1999 1998 1997 1996 1995…" at bounding box center [665, 460] width 68 height 25
click at [873, 454] on div "[DEMOGRAPHIC_DATA]" at bounding box center [891, 460] width 114 height 25
click at [651, 517] on input "0%" at bounding box center [598, 516] width 224 height 25
type input "99%"
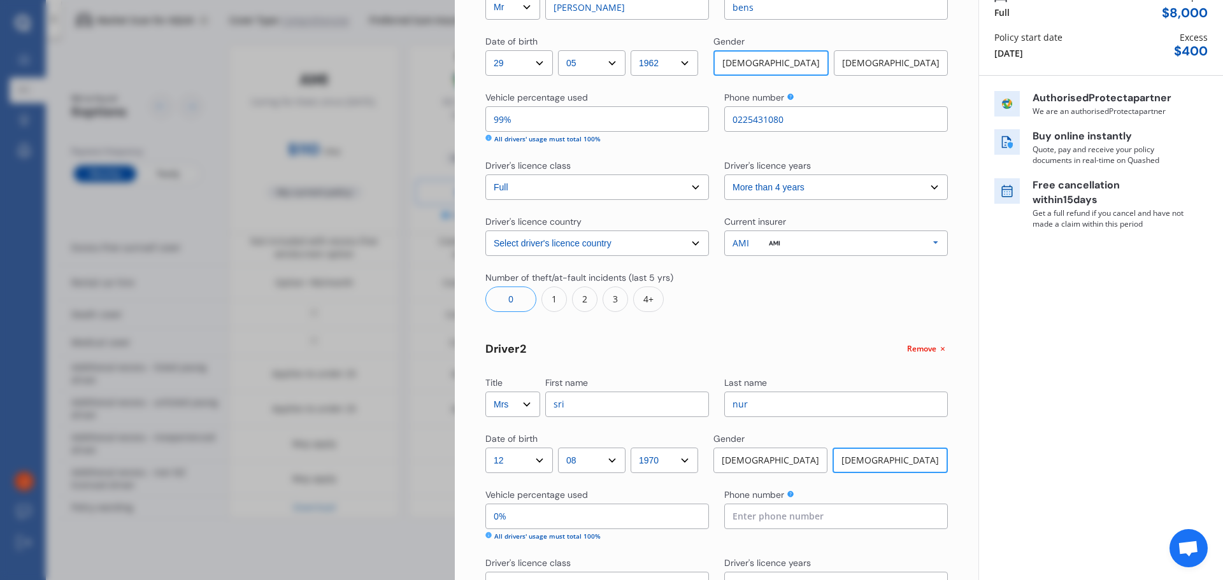
type input "01%"
type input "90%"
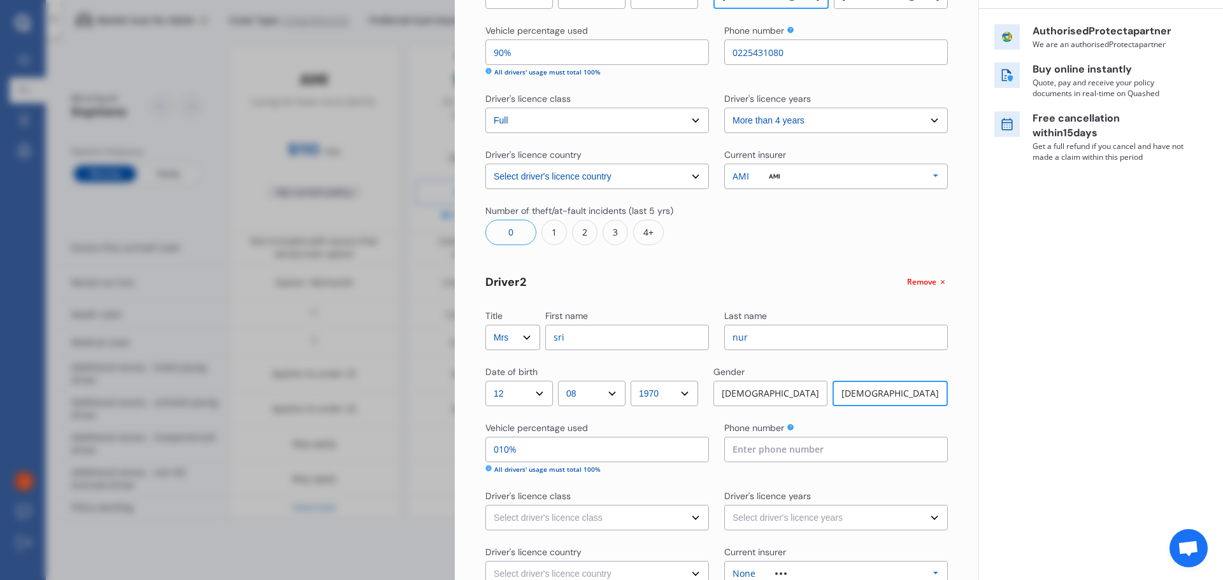
scroll to position [319, 0]
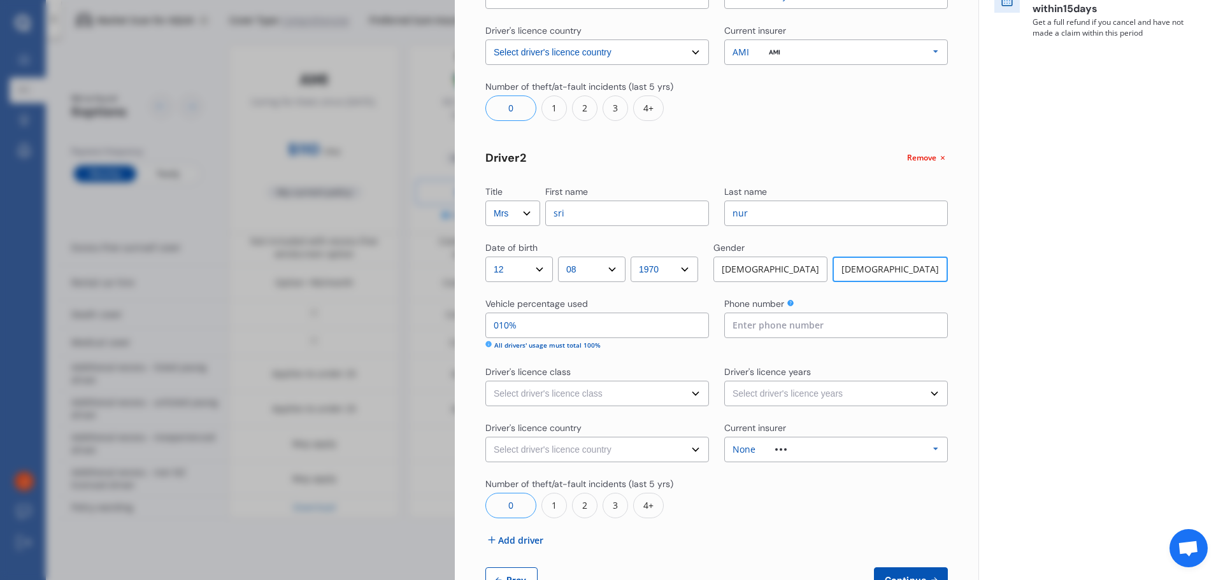
type input "10%"
click at [825, 324] on input at bounding box center [836, 325] width 224 height 25
type input "0225431080"
click at [823, 394] on select "Select driver's licence years Less than 1 year 1-2 years 2-4 years More than 4 …" at bounding box center [836, 393] width 224 height 25
select select "more than 4 years"
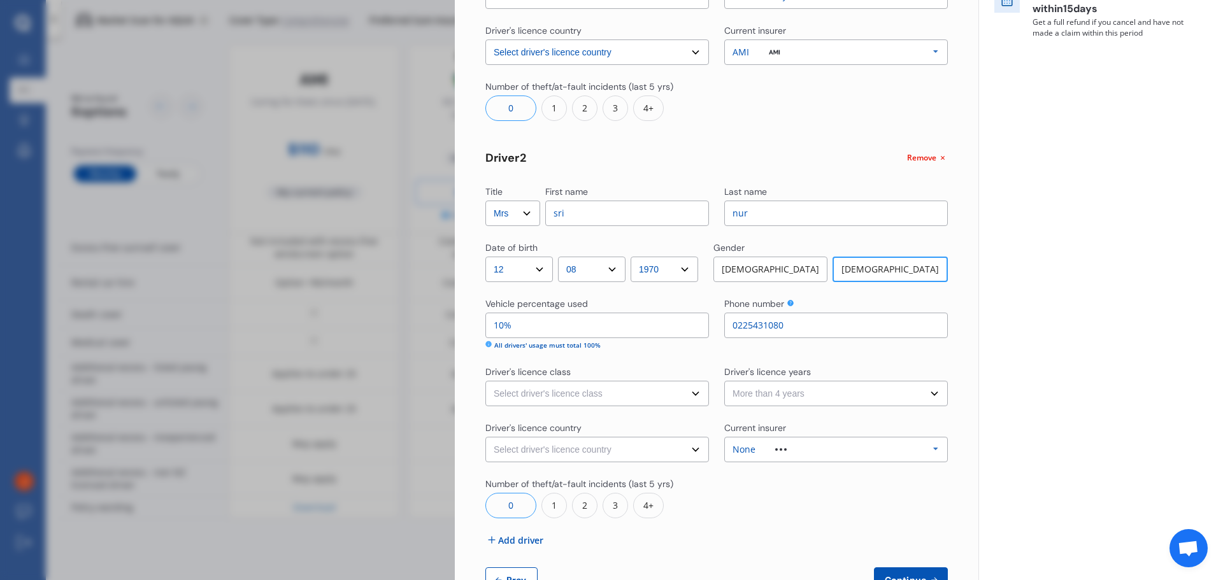
click at [724, 381] on select "Select driver's licence years Less than 1 year 1-2 years 2-4 years More than 4 …" at bounding box center [836, 393] width 224 height 25
click at [671, 393] on select "Select driver's licence class None Learner Restricted Full" at bounding box center [598, 393] width 224 height 25
select select "full"
click at [486, 381] on select "Select driver's licence class None Learner Restricted Full" at bounding box center [598, 393] width 224 height 25
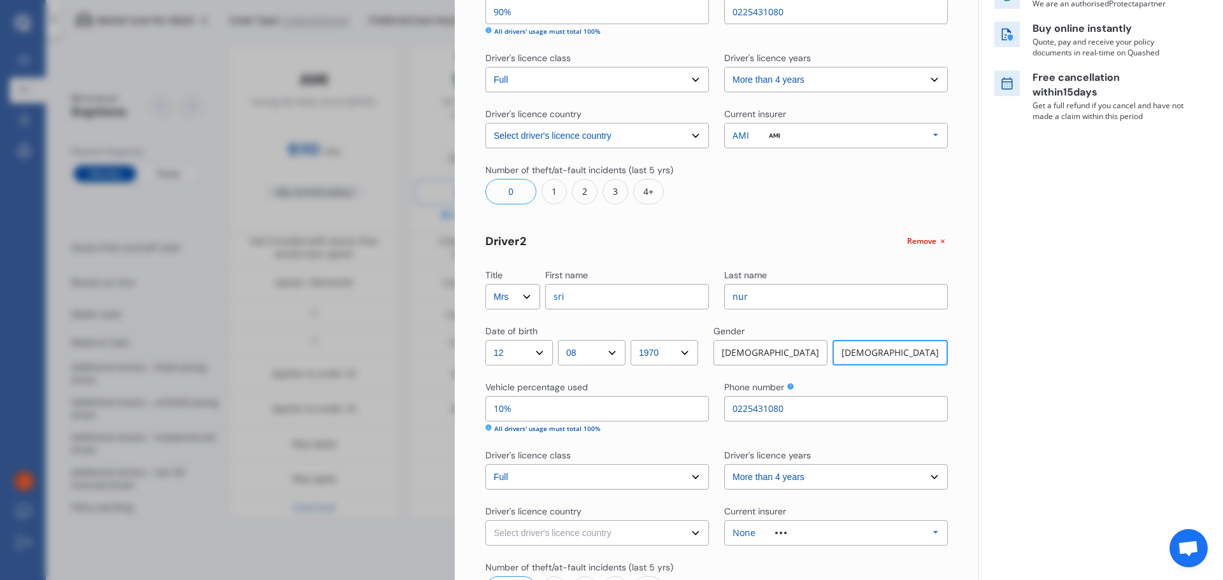
scroll to position [362, 0]
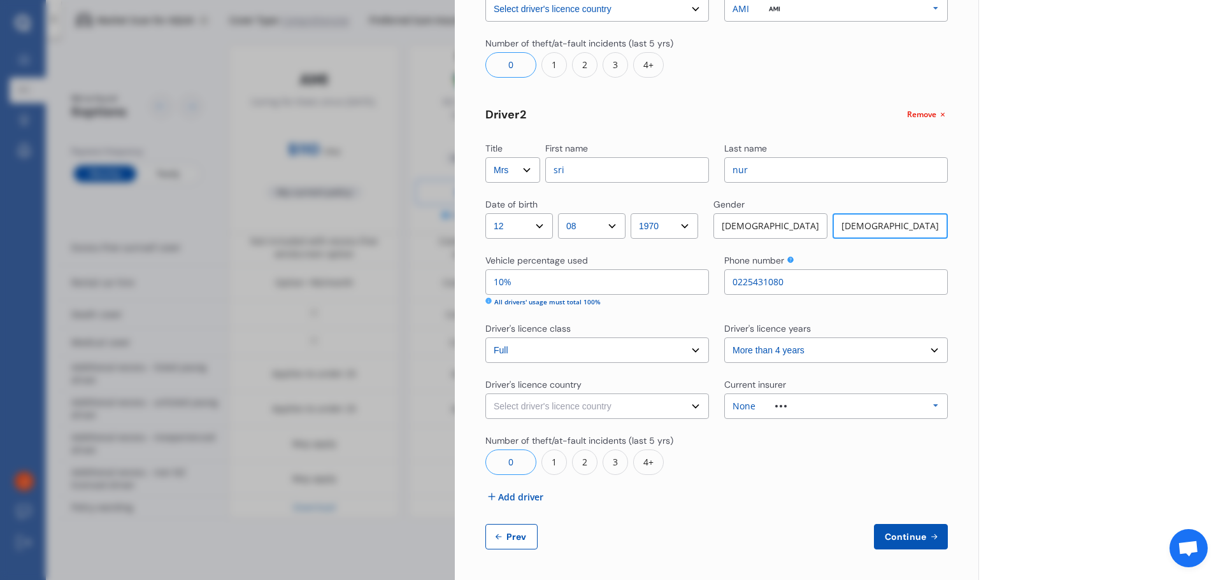
click at [638, 405] on select "Select driver's licence country [GEOGRAPHIC_DATA] [GEOGRAPHIC_DATA] [GEOGRAPHIC…" at bounding box center [598, 406] width 224 height 25
select select "[GEOGRAPHIC_DATA]"
click at [486, 394] on select "Select driver's licence country [GEOGRAPHIC_DATA] [GEOGRAPHIC_DATA] [GEOGRAPHIC…" at bounding box center [598, 406] width 224 height 25
click at [900, 538] on span "Continue" at bounding box center [906, 537] width 47 height 10
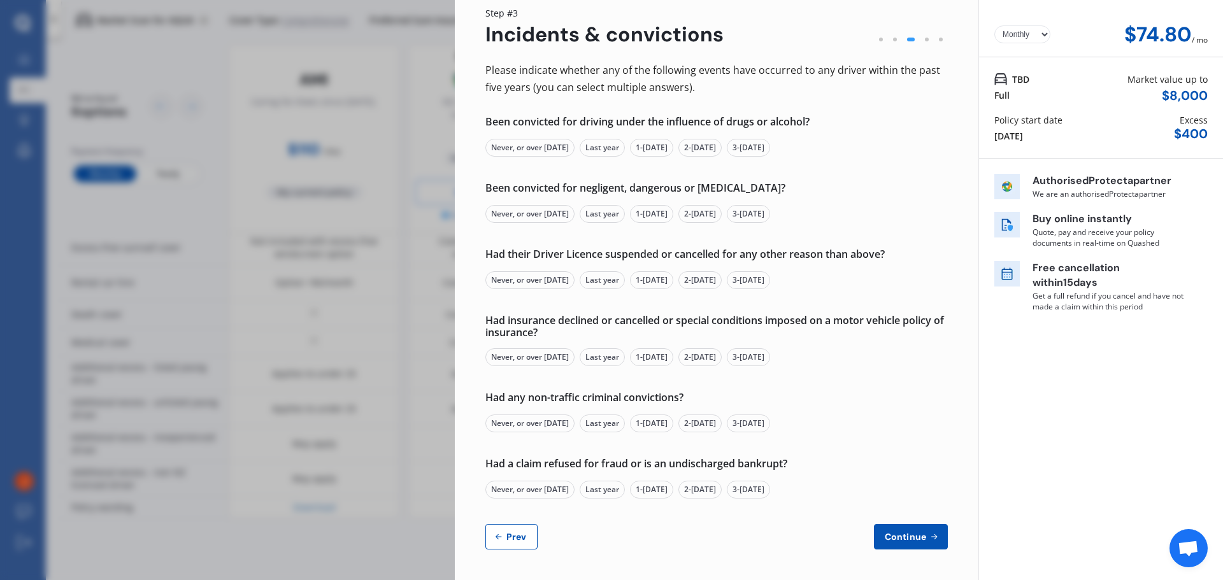
scroll to position [0, 0]
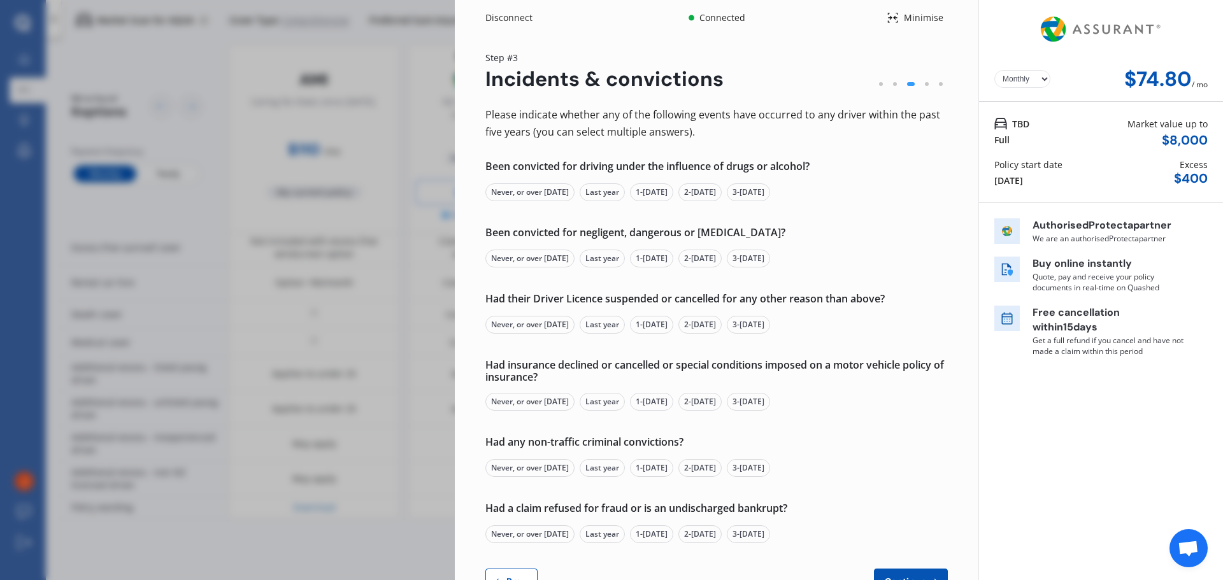
click at [542, 189] on div "Never, or over [DATE]" at bounding box center [530, 193] width 89 height 18
click at [547, 253] on div "Never, or over [DATE]" at bounding box center [530, 259] width 89 height 18
click at [540, 325] on div "Never, or over [DATE]" at bounding box center [530, 325] width 89 height 18
click at [530, 402] on div "Never, or over [DATE]" at bounding box center [530, 402] width 89 height 18
click at [526, 467] on div "Never, or over [DATE]" at bounding box center [530, 468] width 89 height 18
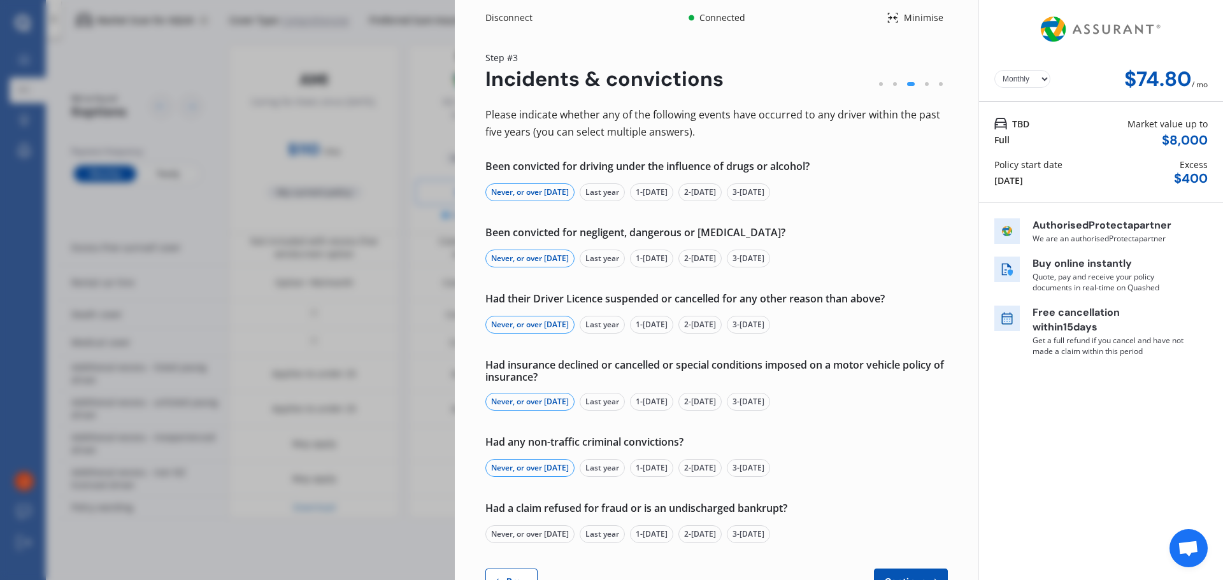
scroll to position [45, 0]
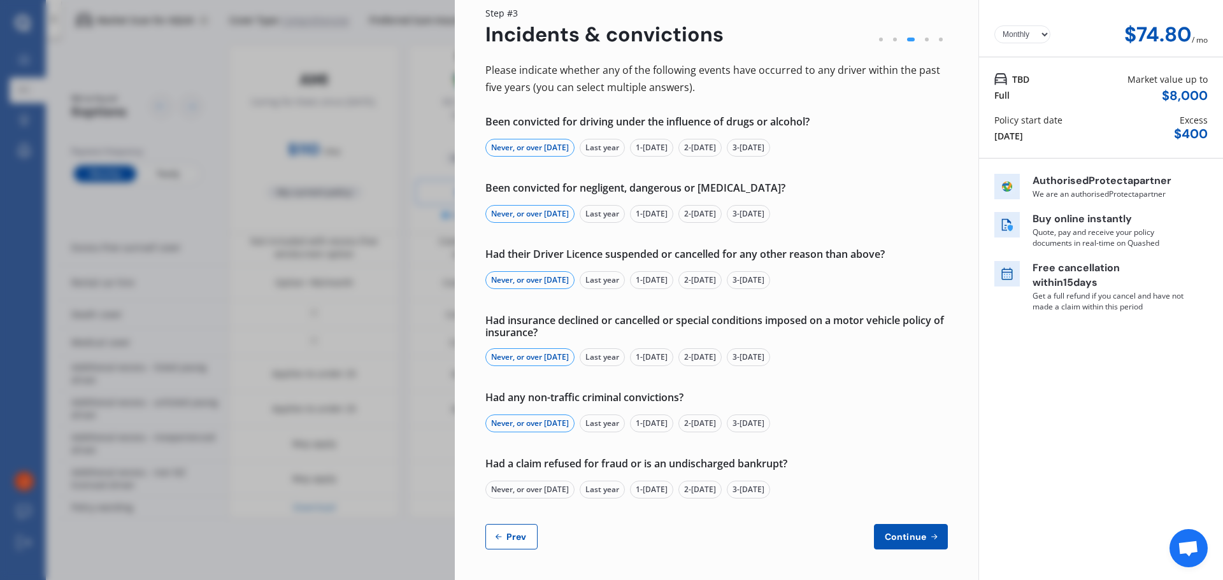
click at [543, 487] on div "Never, or over [DATE]" at bounding box center [530, 490] width 89 height 18
click at [905, 537] on span "Continue" at bounding box center [906, 537] width 47 height 10
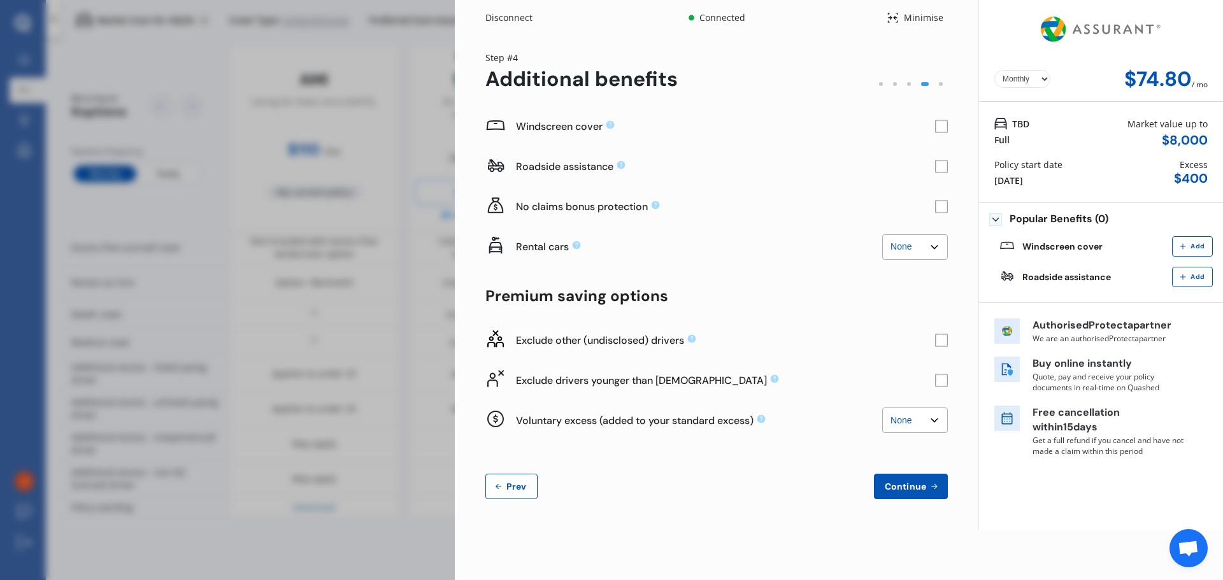
click at [1199, 243] on span "Add" at bounding box center [1197, 247] width 19 height 8
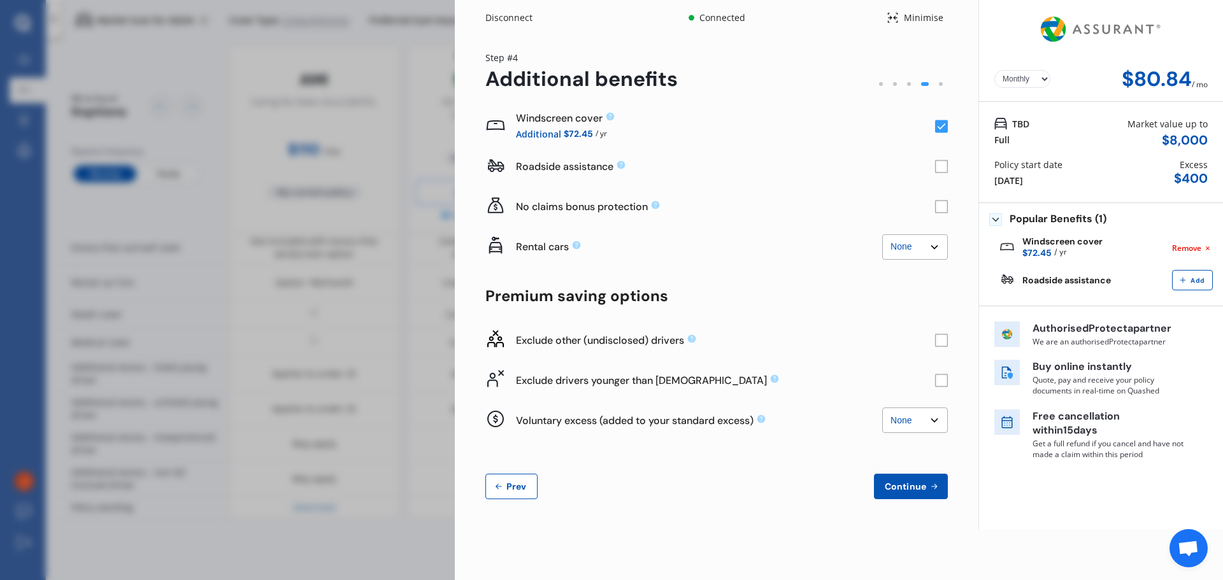
click at [942, 166] on rect at bounding box center [941, 167] width 13 height 13
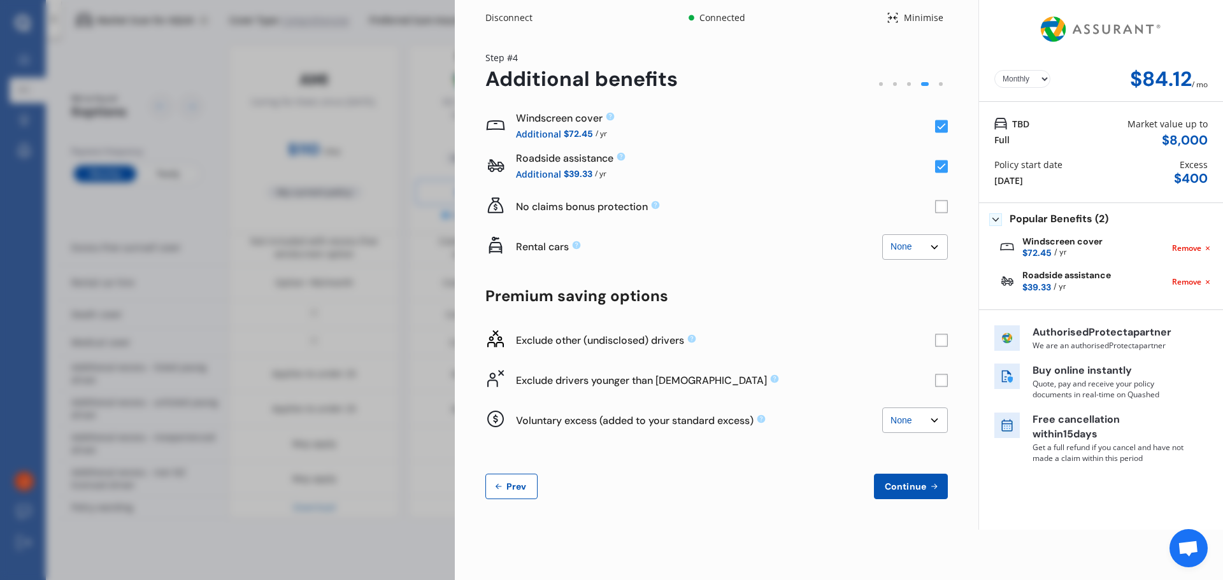
click at [942, 166] on rect at bounding box center [941, 167] width 13 height 13
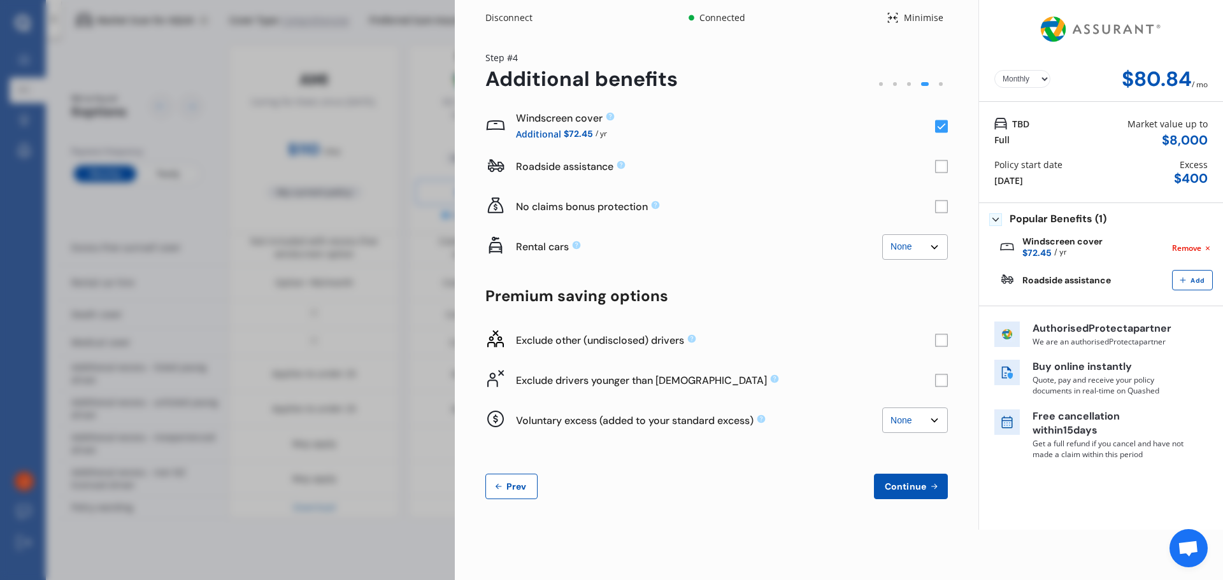
click at [942, 166] on rect at bounding box center [941, 167] width 13 height 13
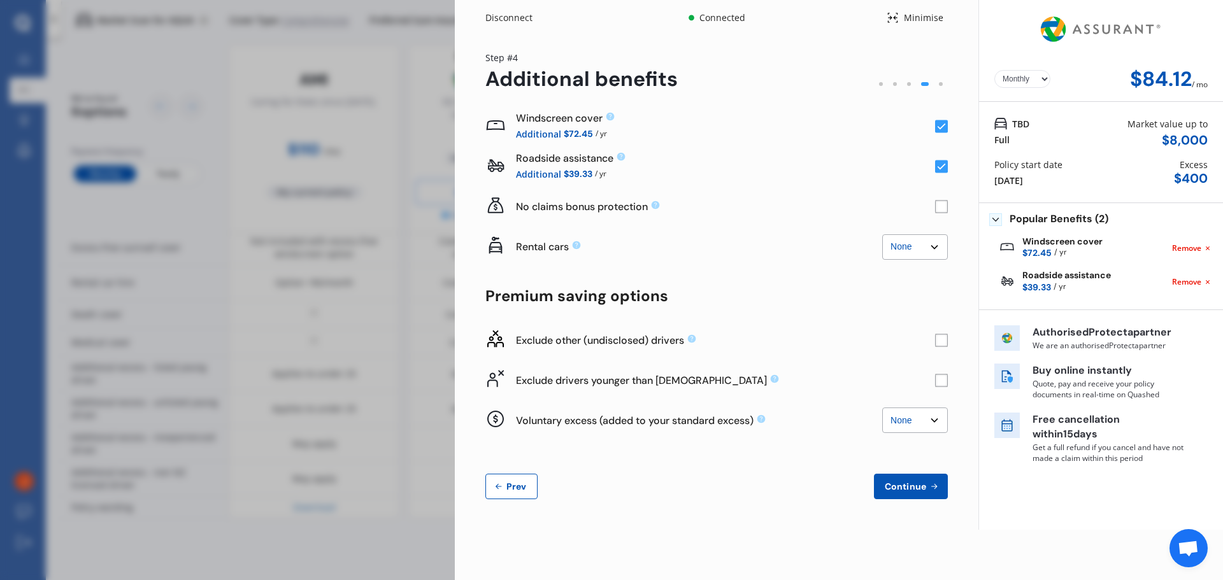
click at [903, 249] on select "None $2,500 $5,000" at bounding box center [916, 246] width 66 height 25
click at [943, 384] on rect at bounding box center [941, 380] width 13 height 13
click at [943, 337] on rect at bounding box center [941, 340] width 13 height 13
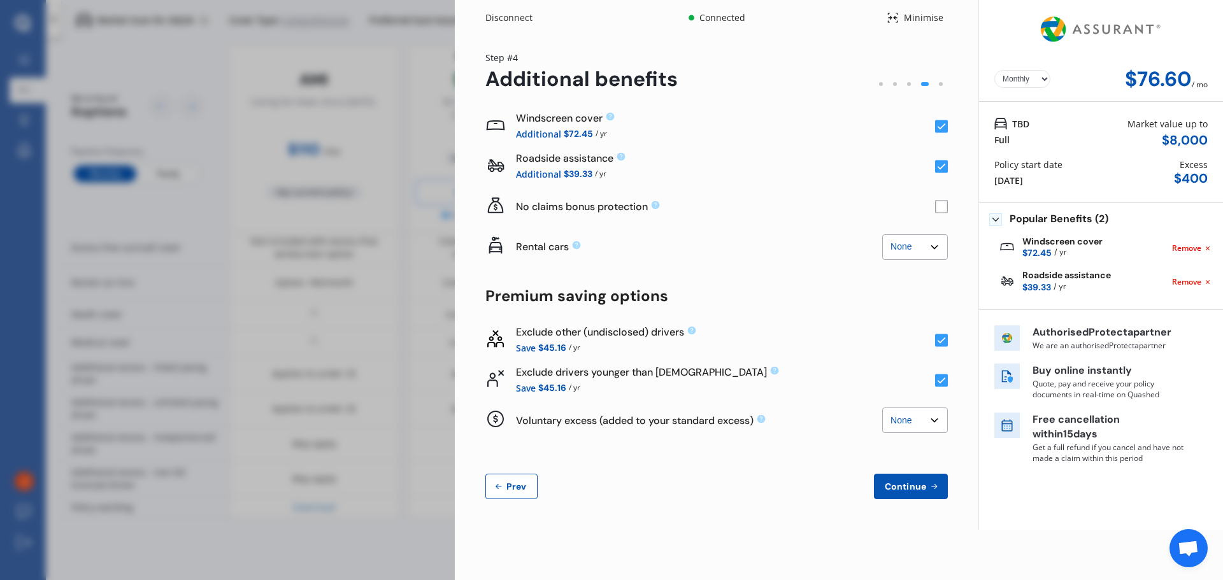
click at [939, 419] on select "None $500 $1,000" at bounding box center [916, 420] width 66 height 25
click at [917, 487] on span "Continue" at bounding box center [906, 487] width 47 height 10
